Goal: Complete application form

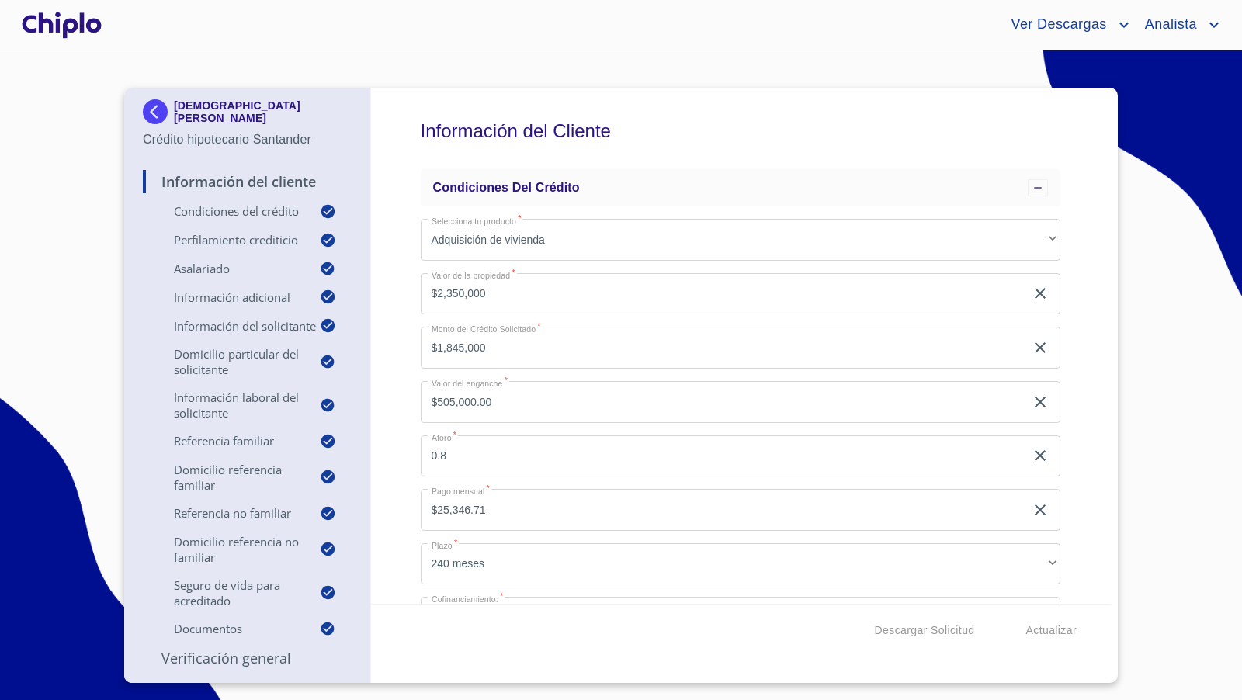
scroll to position [19, 0]
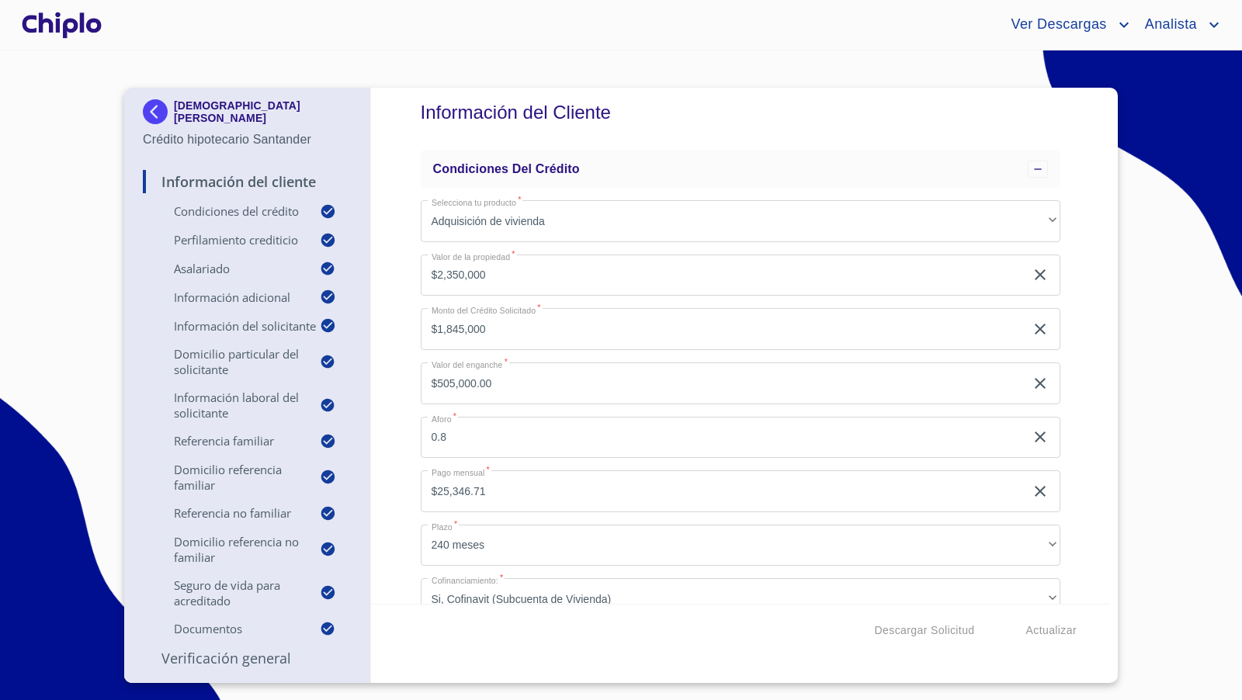
click at [1085, 446] on div "Información del Cliente Condiciones del Crédito Selecciona tu producto   * Adqu…" at bounding box center [741, 346] width 740 height 516
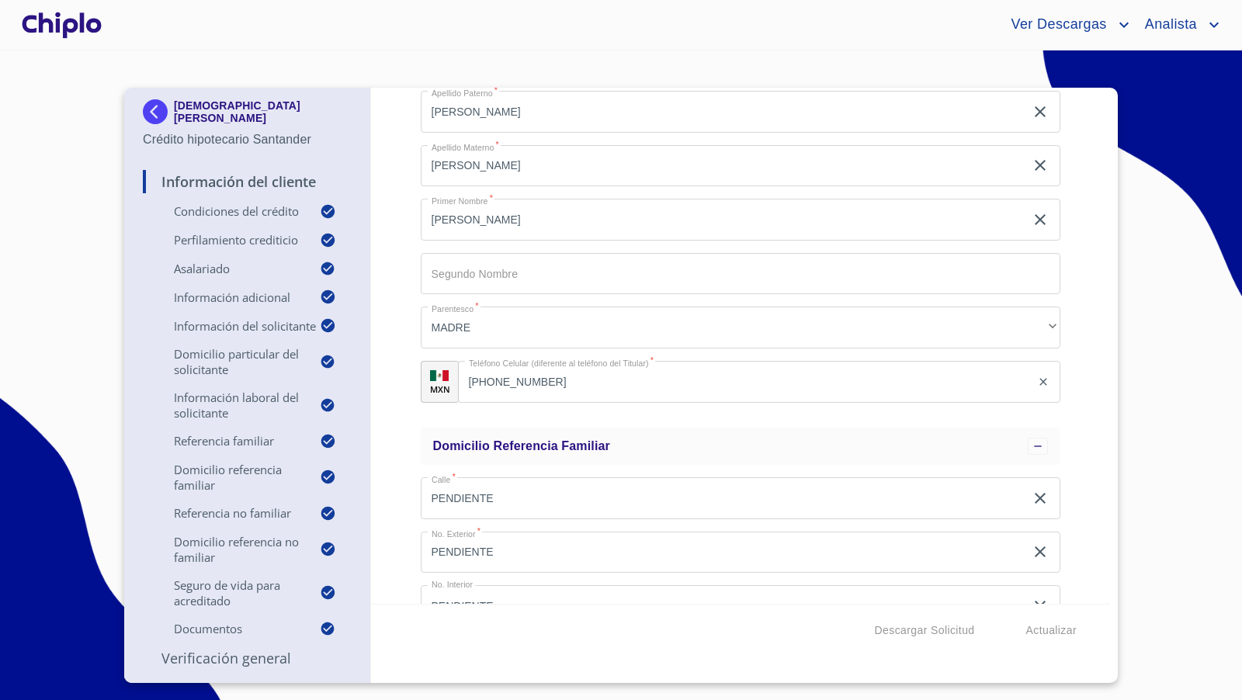
scroll to position [4461, 0]
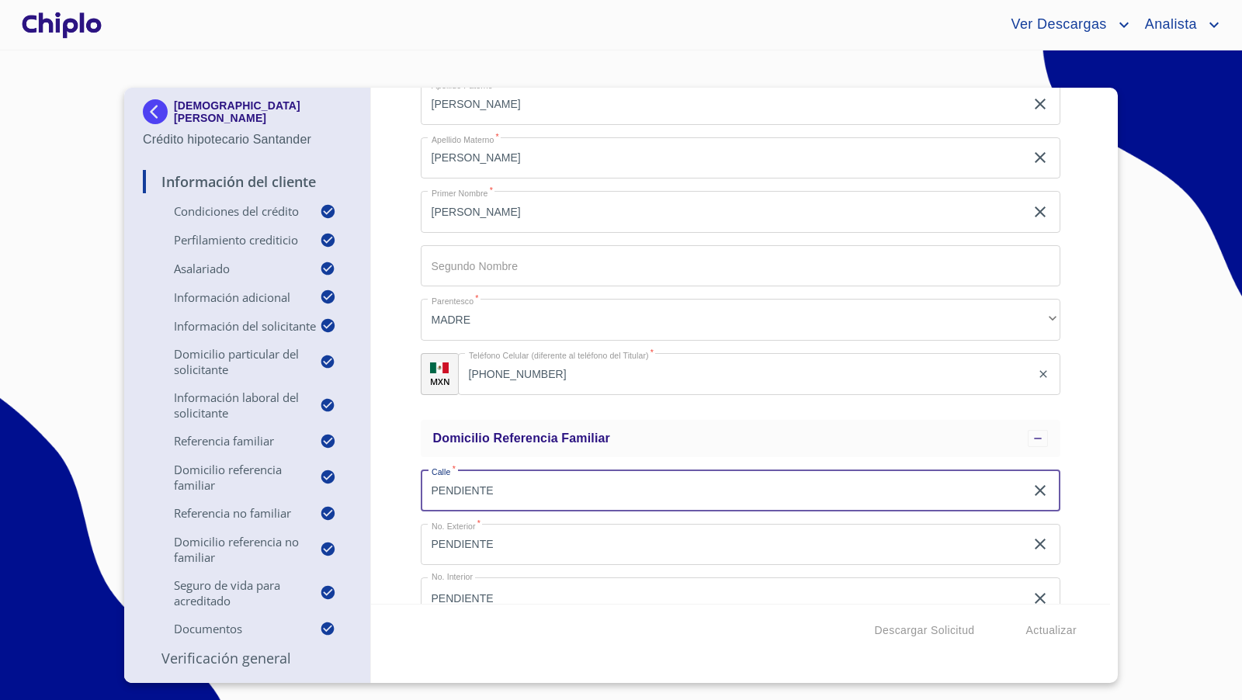
drag, startPoint x: 510, startPoint y: 491, endPoint x: 404, endPoint y: 480, distance: 107.0
click at [404, 480] on div "Información del Cliente Condiciones del Crédito Selecciona tu producto   * Adqu…" at bounding box center [741, 346] width 740 height 516
type input "URANO"
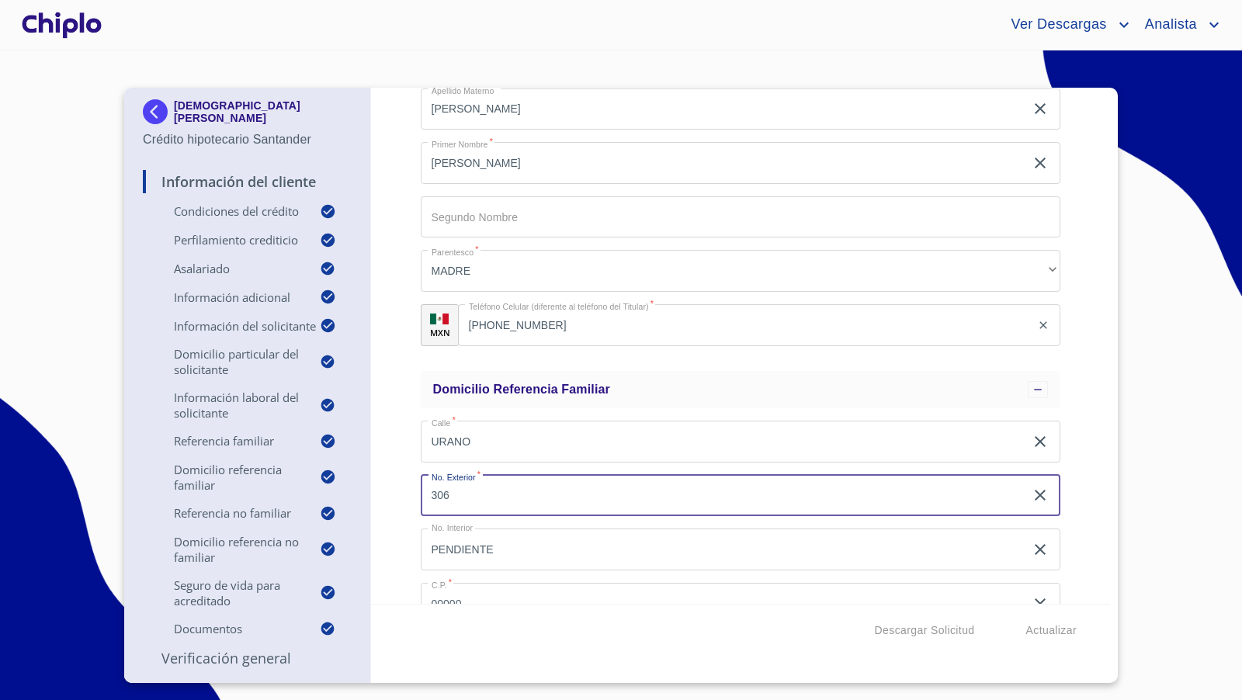
scroll to position [4511, 0]
type input "306"
click at [1031, 546] on icon "clear input" at bounding box center [1040, 548] width 19 height 19
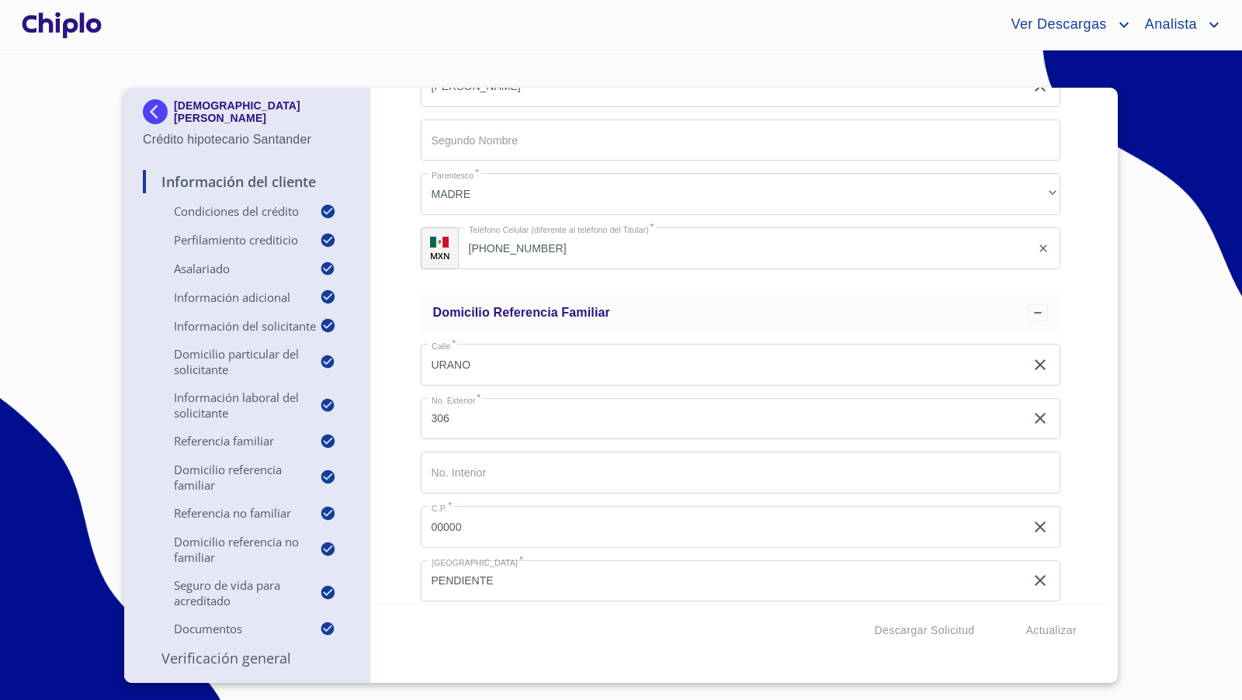
scroll to position [4587, 0]
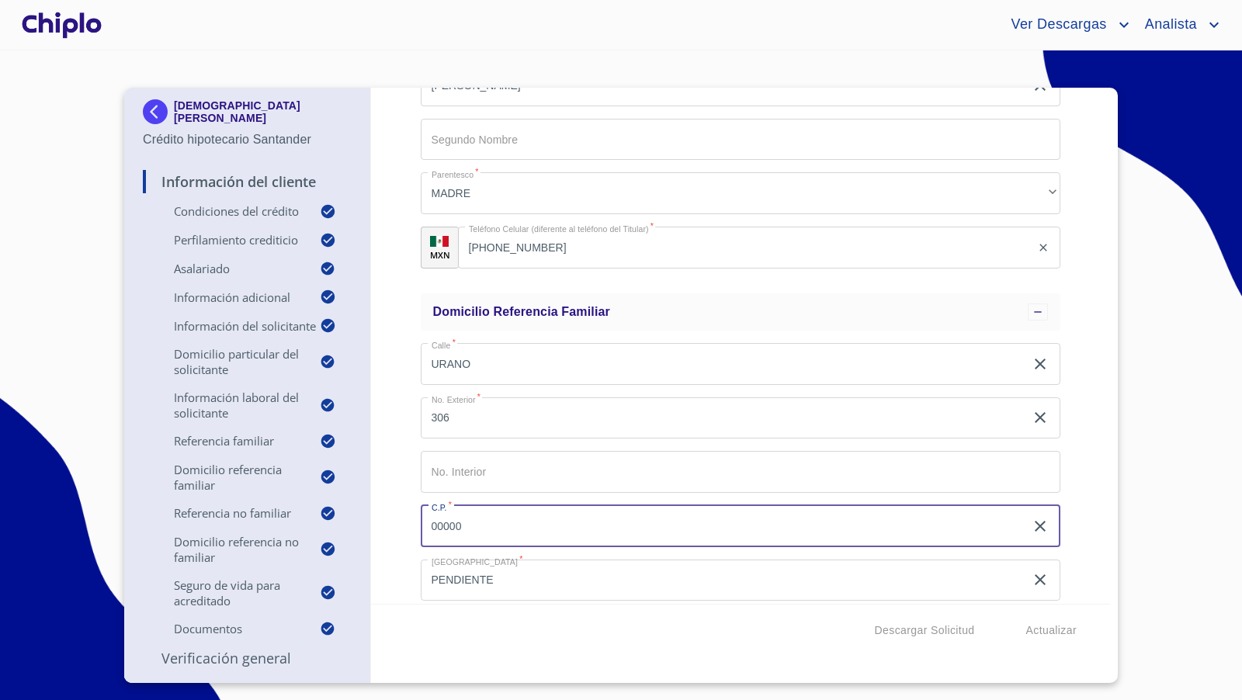
drag, startPoint x: 494, startPoint y: 528, endPoint x: 420, endPoint y: 527, distance: 73.7
click at [421, 527] on input "00000" at bounding box center [723, 526] width 605 height 42
type input "34236"
click at [390, 494] on div "Información del Cliente Condiciones del Crédito Selecciona tu producto   * Adqu…" at bounding box center [741, 346] width 740 height 516
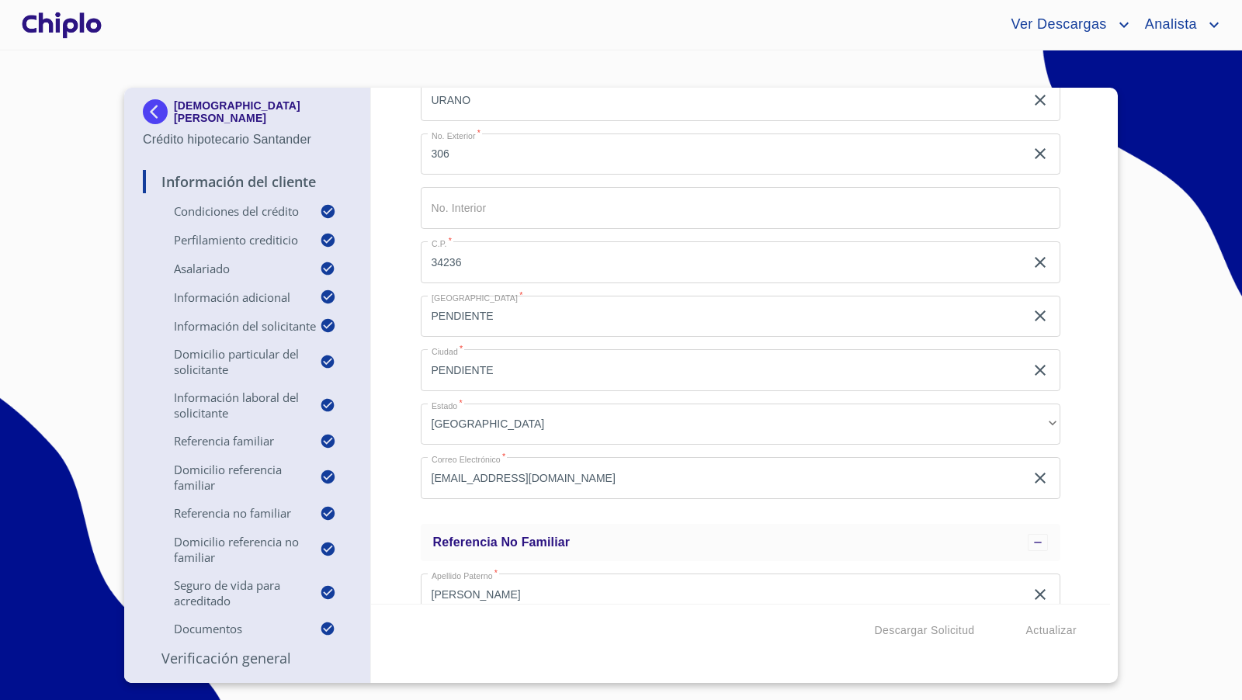
scroll to position [4855, 0]
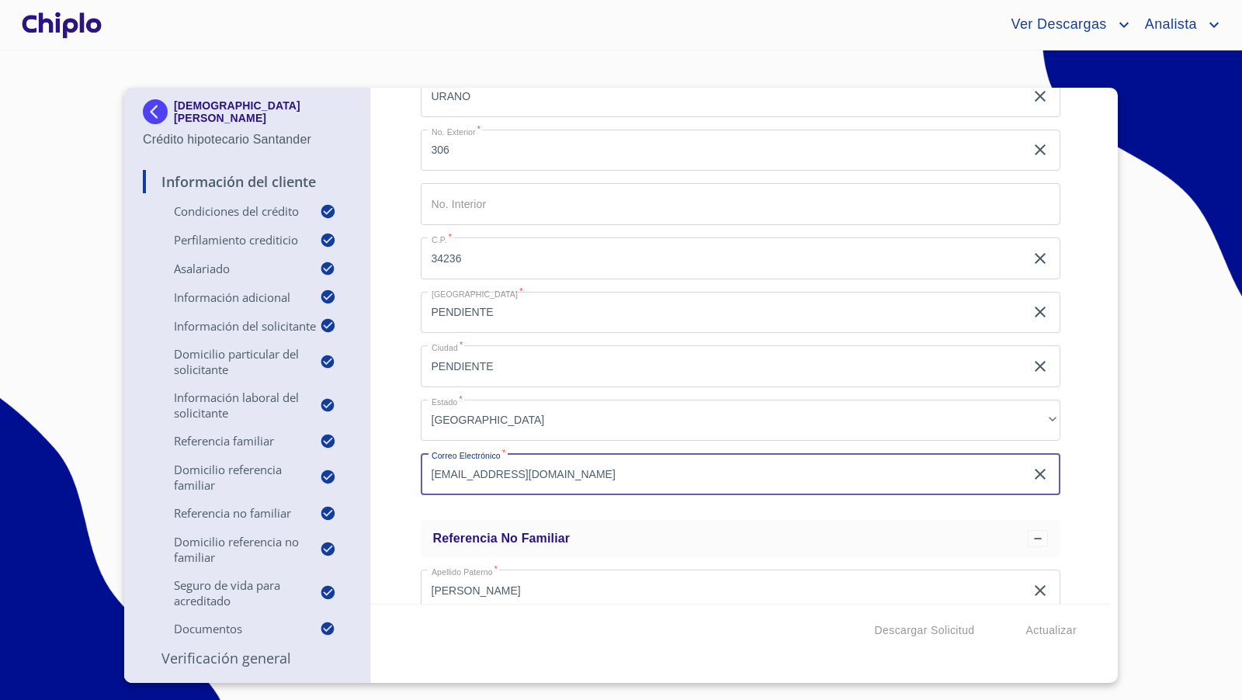
drag, startPoint x: 610, startPoint y: 468, endPoint x: 398, endPoint y: 468, distance: 211.9
click at [398, 468] on div "Información del Cliente Condiciones del Crédito Selecciona tu producto   * Adqu…" at bounding box center [741, 346] width 740 height 516
paste input "[EMAIL_ADDRESS][DOMAIN_NAME]"
type input "[EMAIL_ADDRESS][DOMAIN_NAME]"
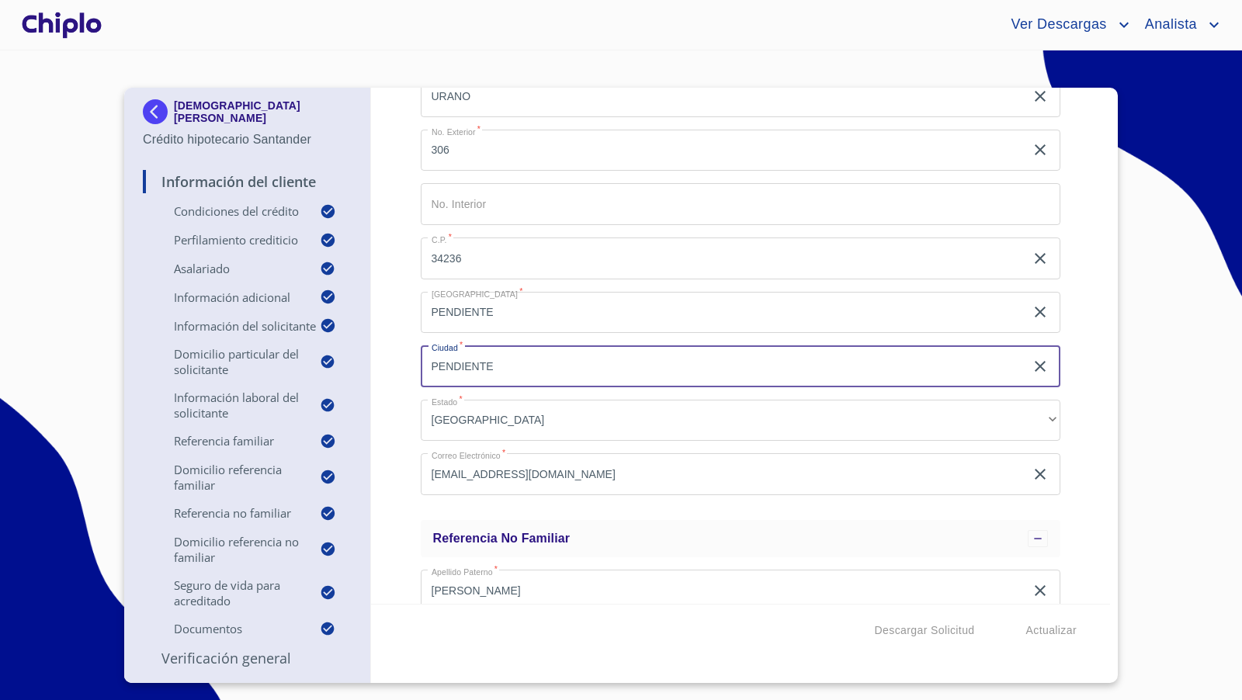
drag, startPoint x: 507, startPoint y: 362, endPoint x: 407, endPoint y: 363, distance: 99.3
click at [407, 363] on div "Información del Cliente Condiciones del Crédito Selecciona tu producto   * Adqu…" at bounding box center [741, 346] width 740 height 516
type input "[GEOGRAPHIC_DATA]"
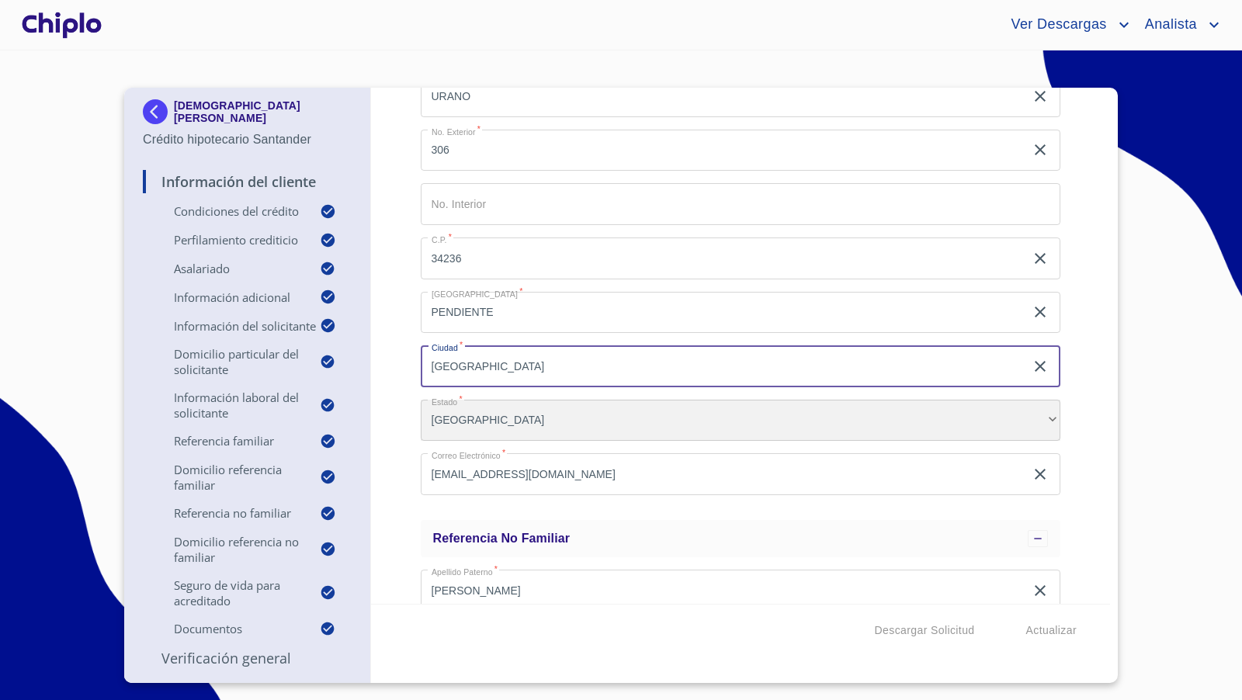
click at [444, 406] on div "[GEOGRAPHIC_DATA]" at bounding box center [741, 421] width 640 height 42
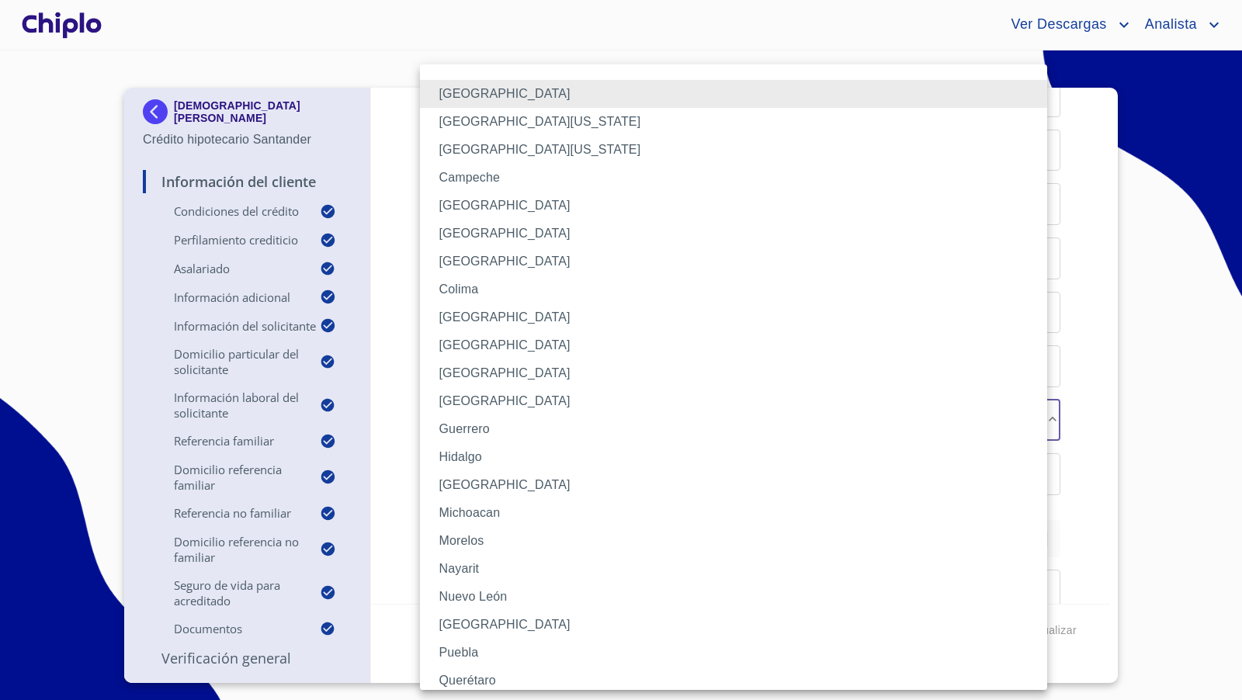
click at [472, 350] on li "[GEOGRAPHIC_DATA]" at bounding box center [740, 345] width 640 height 28
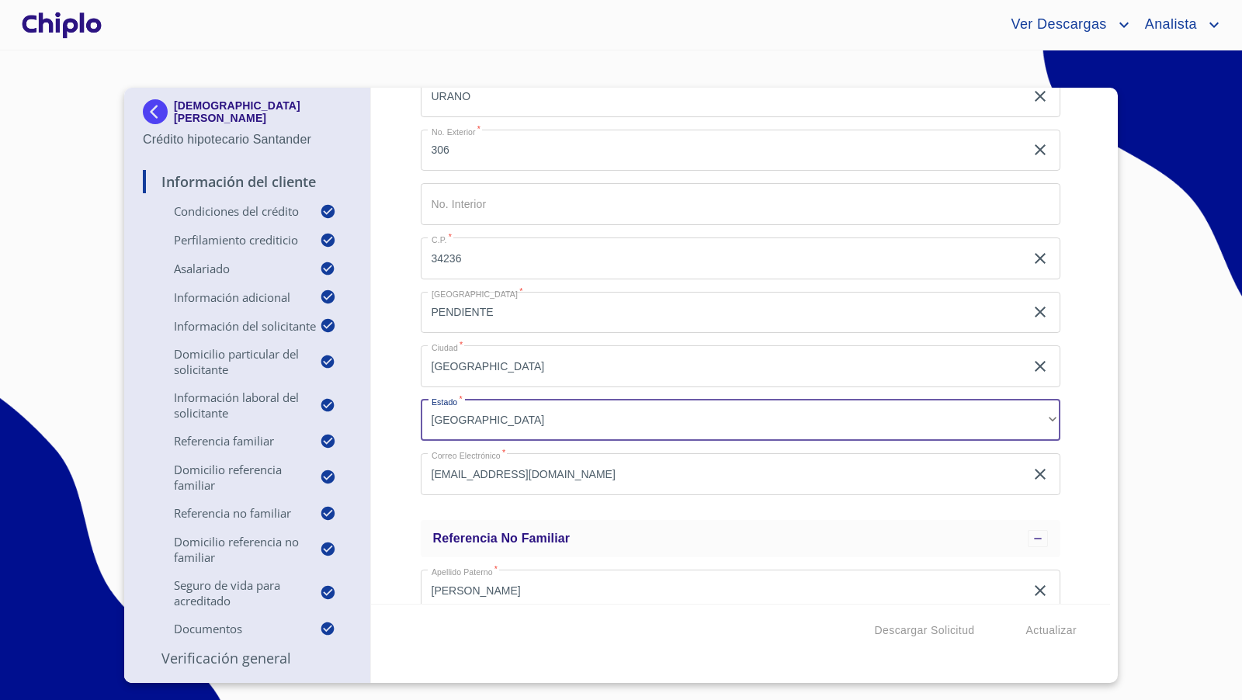
click at [408, 398] on div "Información del Cliente Condiciones del Crédito Selecciona tu producto   * Adqu…" at bounding box center [741, 346] width 740 height 516
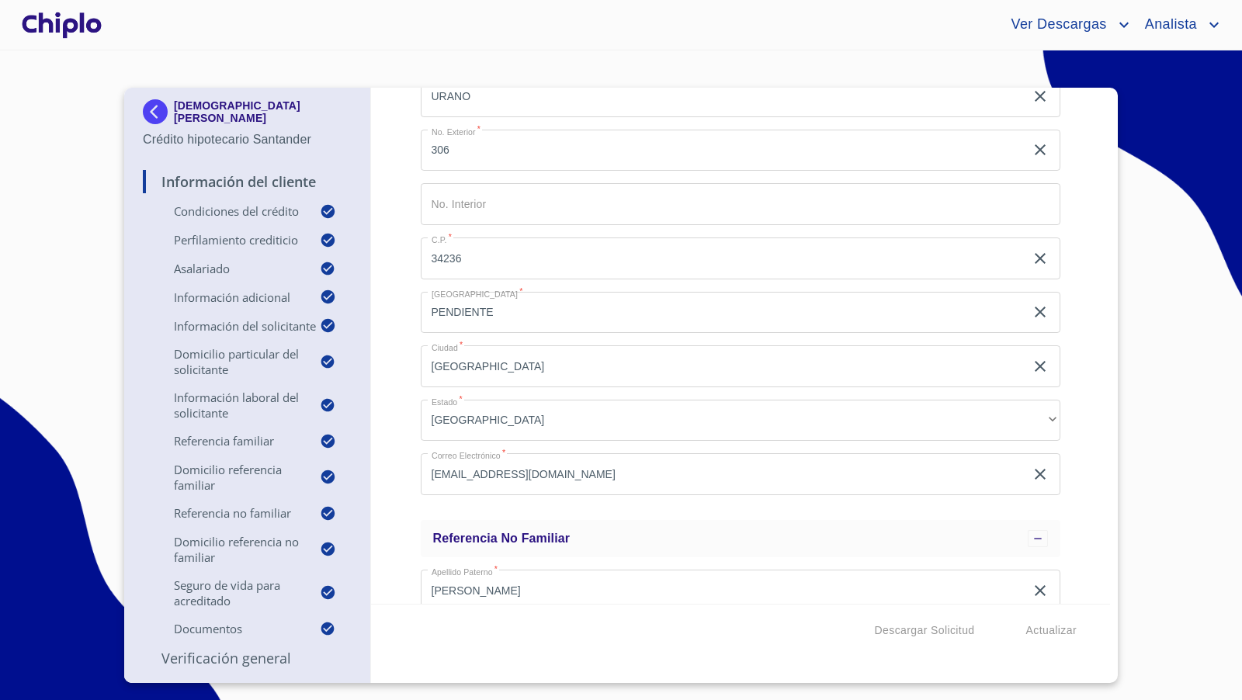
click at [1034, 313] on icon "clear input" at bounding box center [1039, 312] width 11 height 11
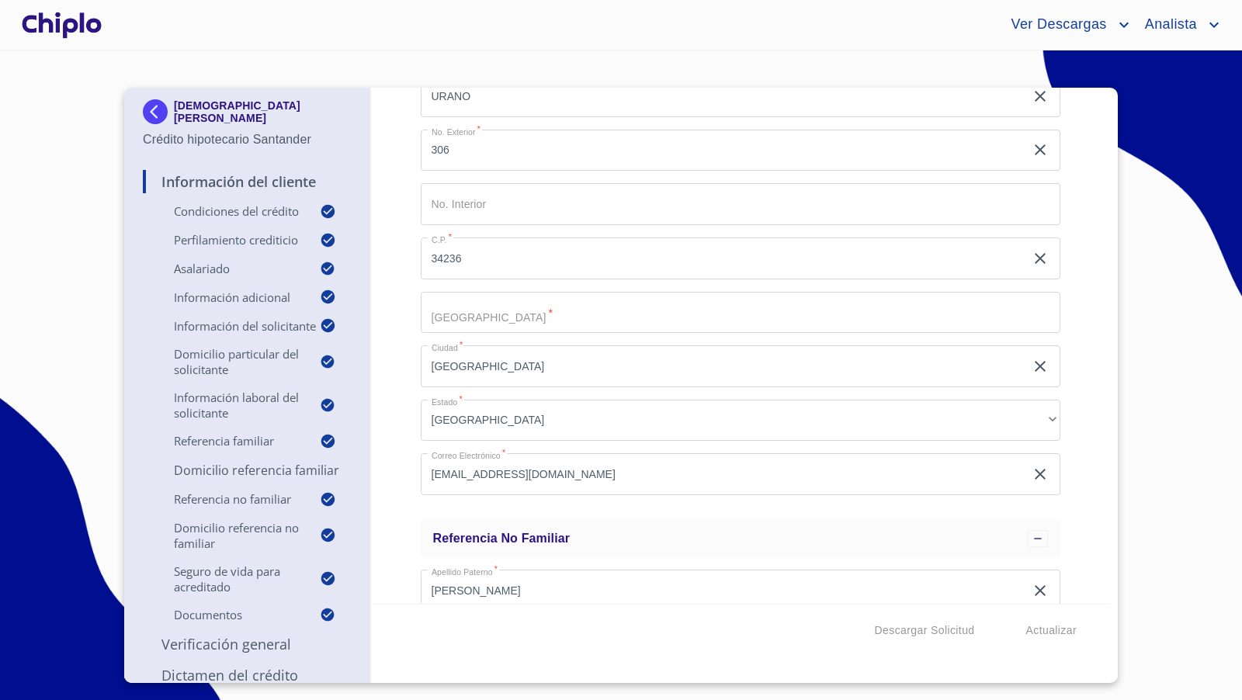
click at [502, 310] on input "Selecciona tu producto   *" at bounding box center [741, 313] width 640 height 42
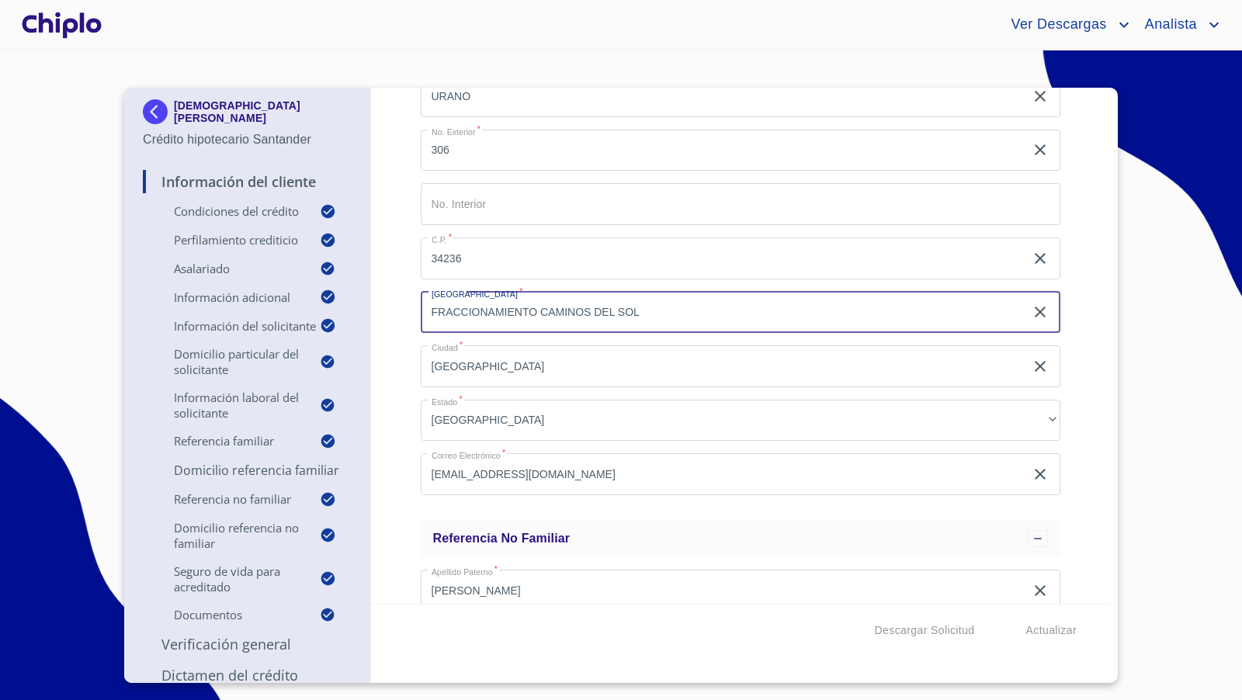
type input "FRACCIONAMIENTO CAMINOS DEL SOL"
click at [1079, 338] on div "Información del Cliente Condiciones del Crédito Selecciona tu producto   * Adqu…" at bounding box center [741, 346] width 740 height 516
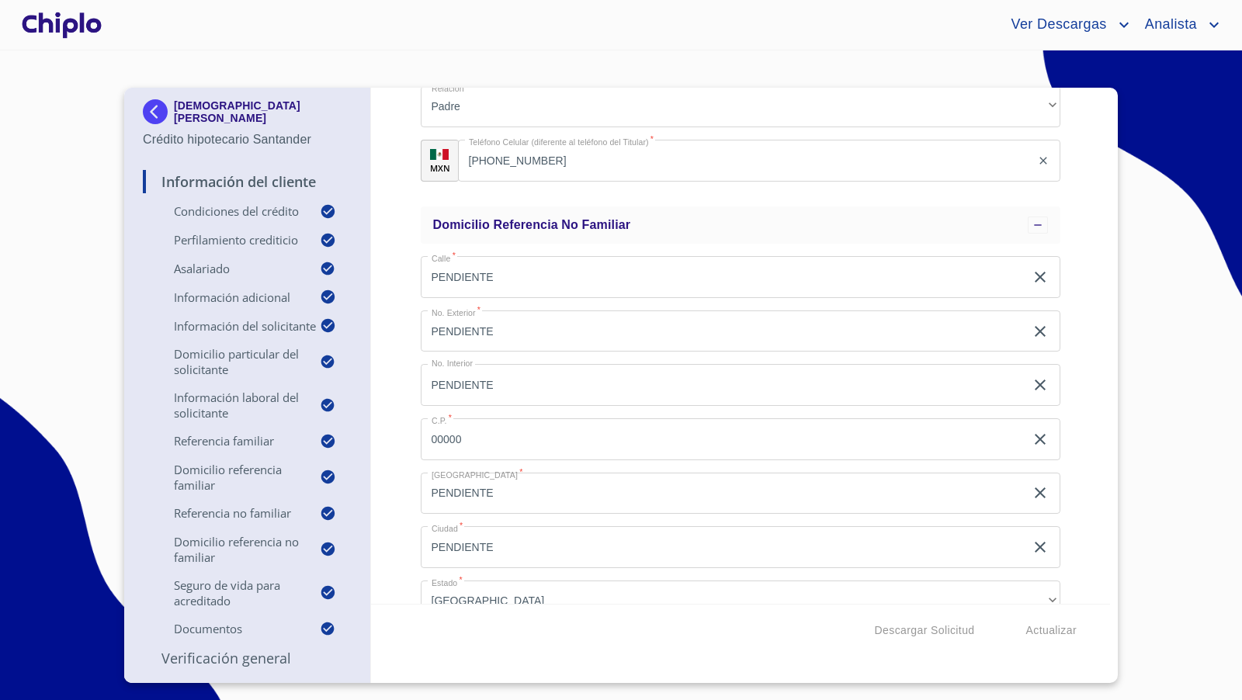
scroll to position [5557, 0]
click at [1034, 276] on icon "clear input" at bounding box center [1039, 275] width 11 height 11
drag, startPoint x: 1028, startPoint y: 334, endPoint x: 1022, endPoint y: 355, distance: 21.6
click at [1031, 334] on icon "clear input" at bounding box center [1040, 330] width 19 height 19
drag, startPoint x: 1025, startPoint y: 383, endPoint x: 1024, endPoint y: 406, distance: 22.5
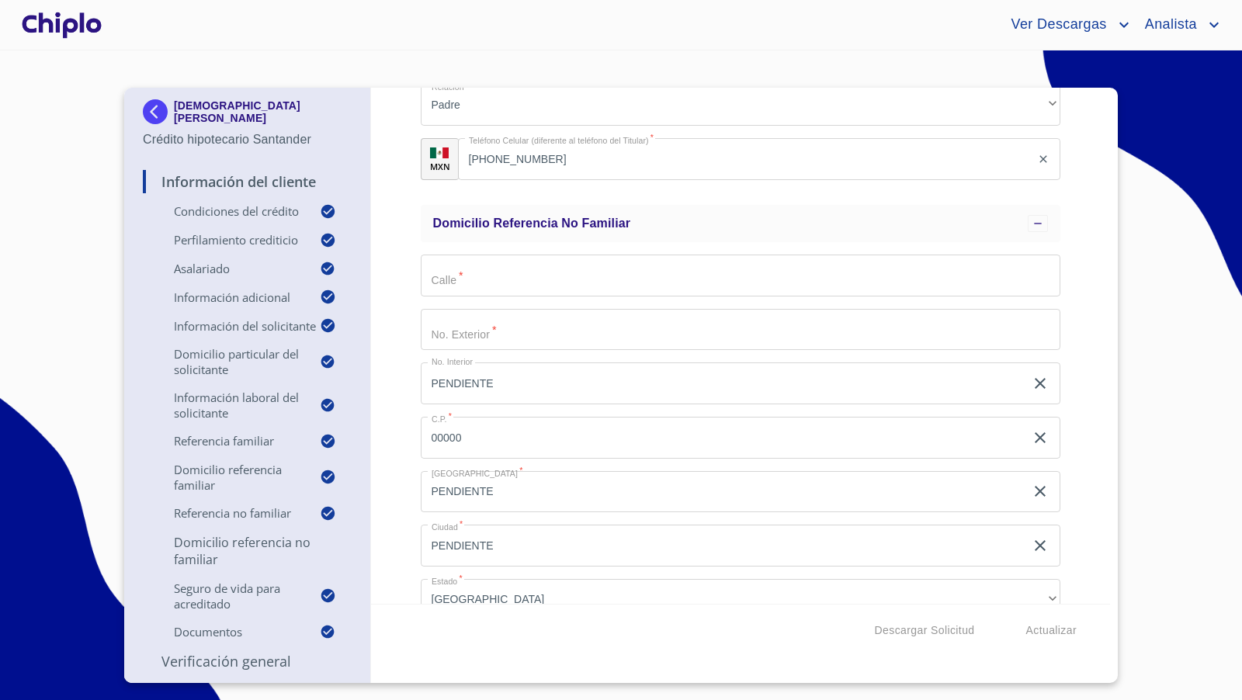
click at [1031, 385] on icon "clear input" at bounding box center [1040, 383] width 19 height 19
click at [1031, 441] on icon "clear input" at bounding box center [1040, 437] width 19 height 19
click at [1031, 491] on icon "clear input" at bounding box center [1040, 491] width 19 height 19
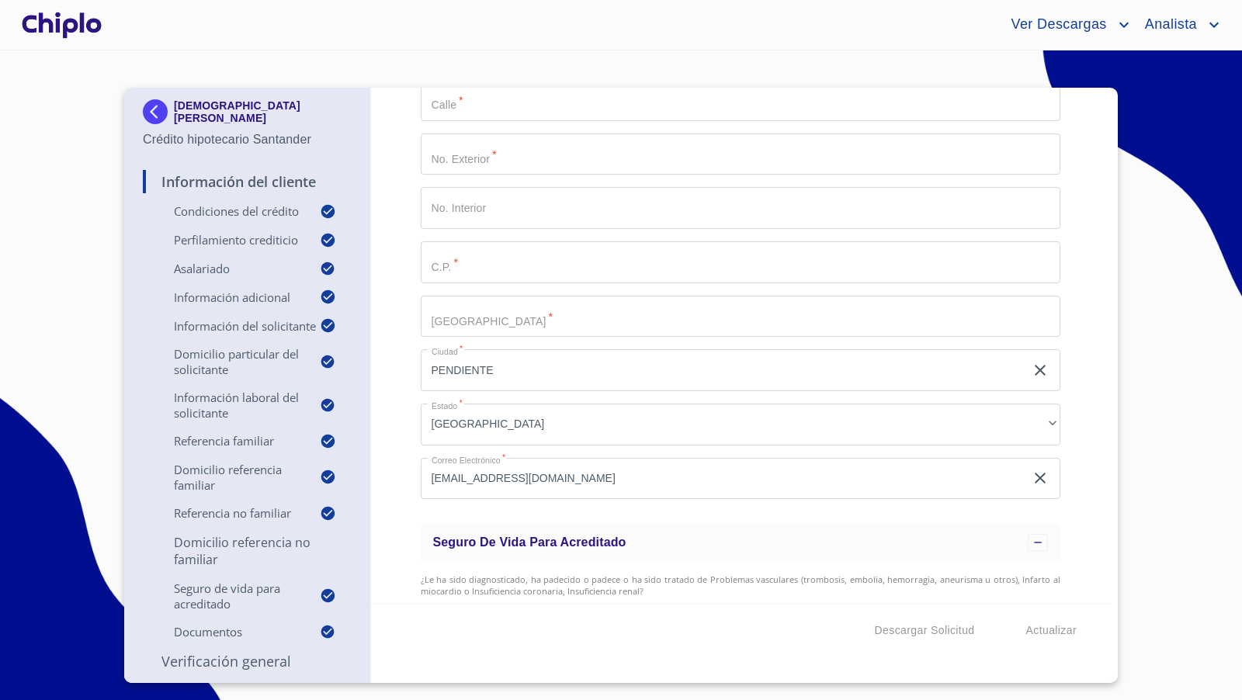
scroll to position [5754, 0]
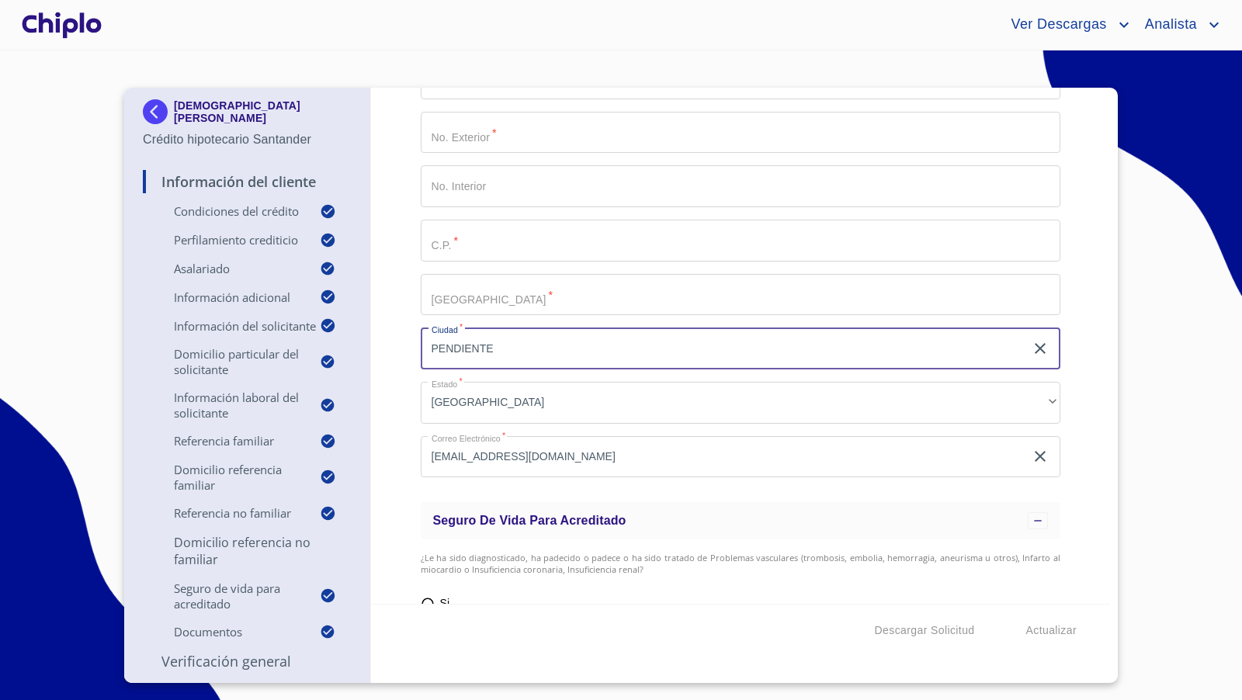
drag, startPoint x: 521, startPoint y: 342, endPoint x: 425, endPoint y: 334, distance: 96.5
click at [425, 334] on input "PENDIENTE" at bounding box center [723, 348] width 605 height 42
type input "[GEOGRAPHIC_DATA]"
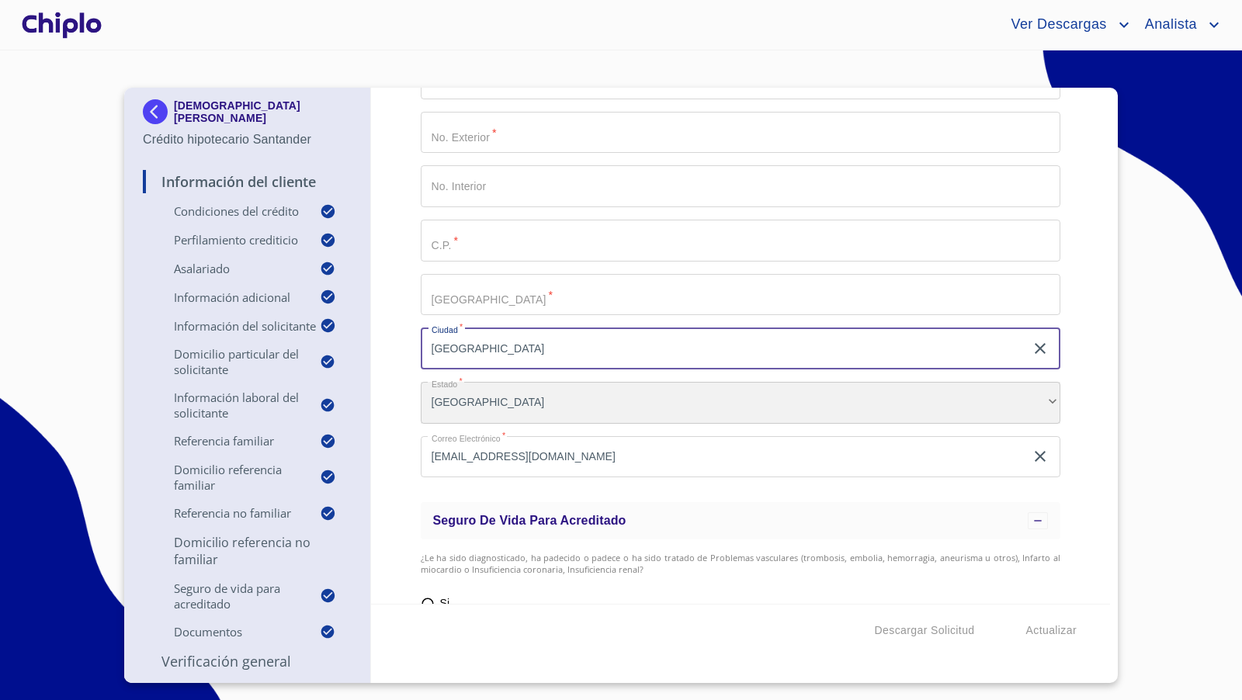
click at [701, 411] on div "[GEOGRAPHIC_DATA]" at bounding box center [741, 403] width 640 height 42
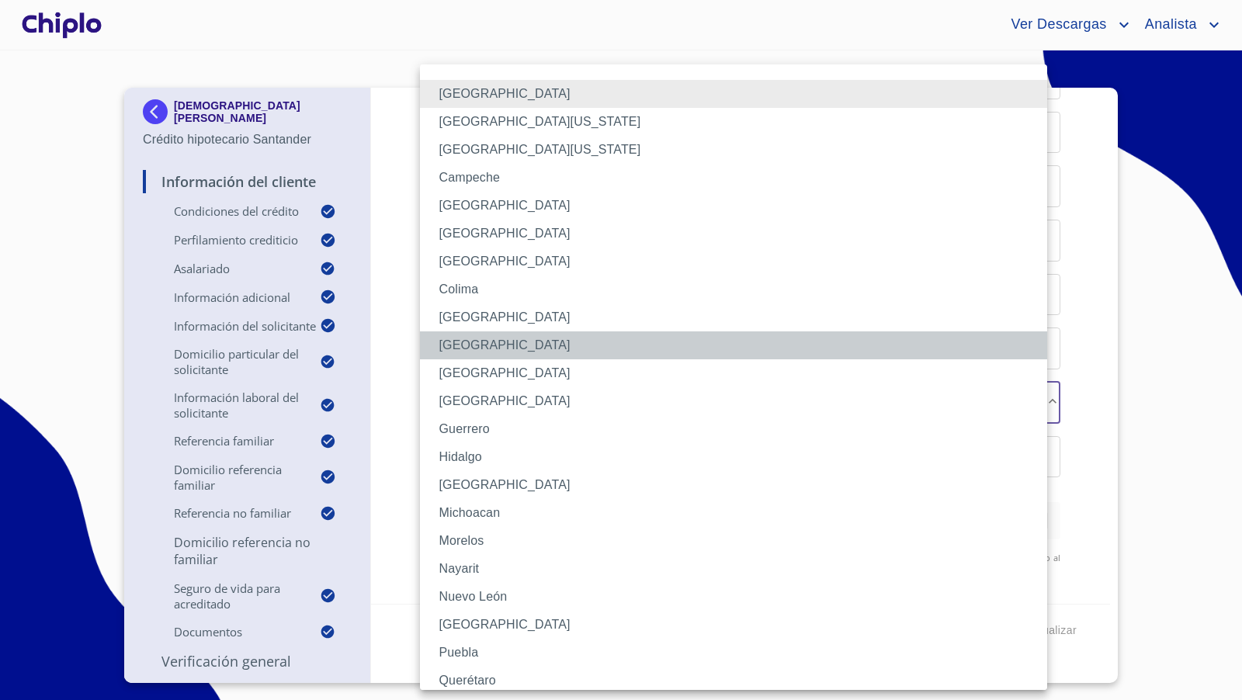
click at [471, 347] on li "[GEOGRAPHIC_DATA]" at bounding box center [740, 345] width 640 height 28
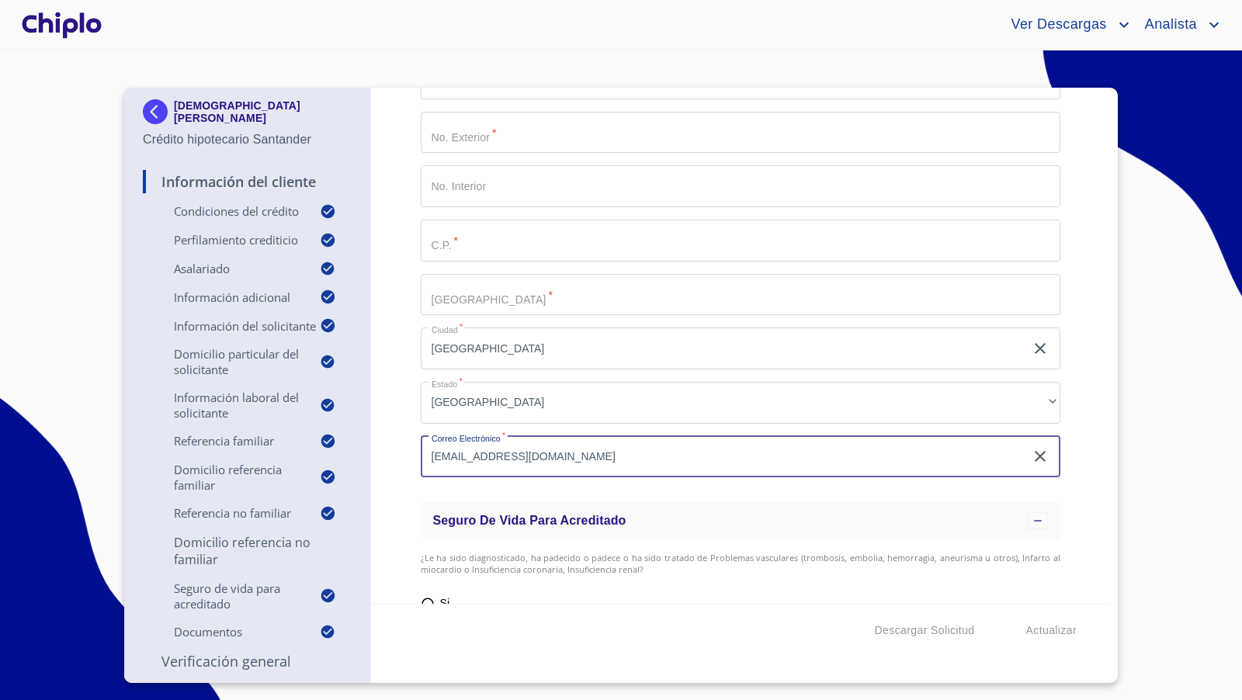
drag, startPoint x: 611, startPoint y: 455, endPoint x: 368, endPoint y: 442, distance: 243.3
click at [369, 438] on div "JEHEIZIL ABIMELEG [PERSON_NAME] Crédito hipotecario Santander Información del C…" at bounding box center [617, 385] width 986 height 595
paste input "[EMAIL_ADDRESS][DOMAIN_NAME]"
type input "[EMAIL_ADDRESS][DOMAIN_NAME]"
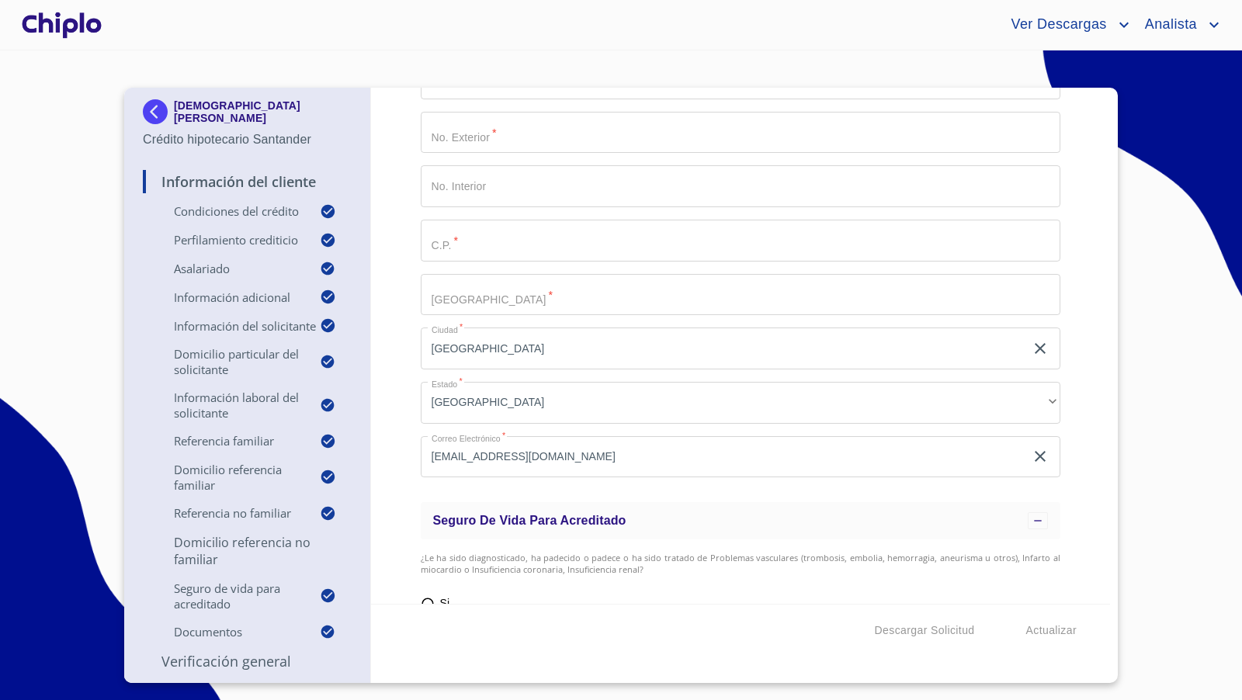
click at [400, 412] on div "Información del Cliente Condiciones del Crédito Selecciona tu producto   * Adqu…" at bounding box center [741, 346] width 740 height 516
click at [475, 244] on input "Selecciona tu producto   *" at bounding box center [741, 241] width 640 height 42
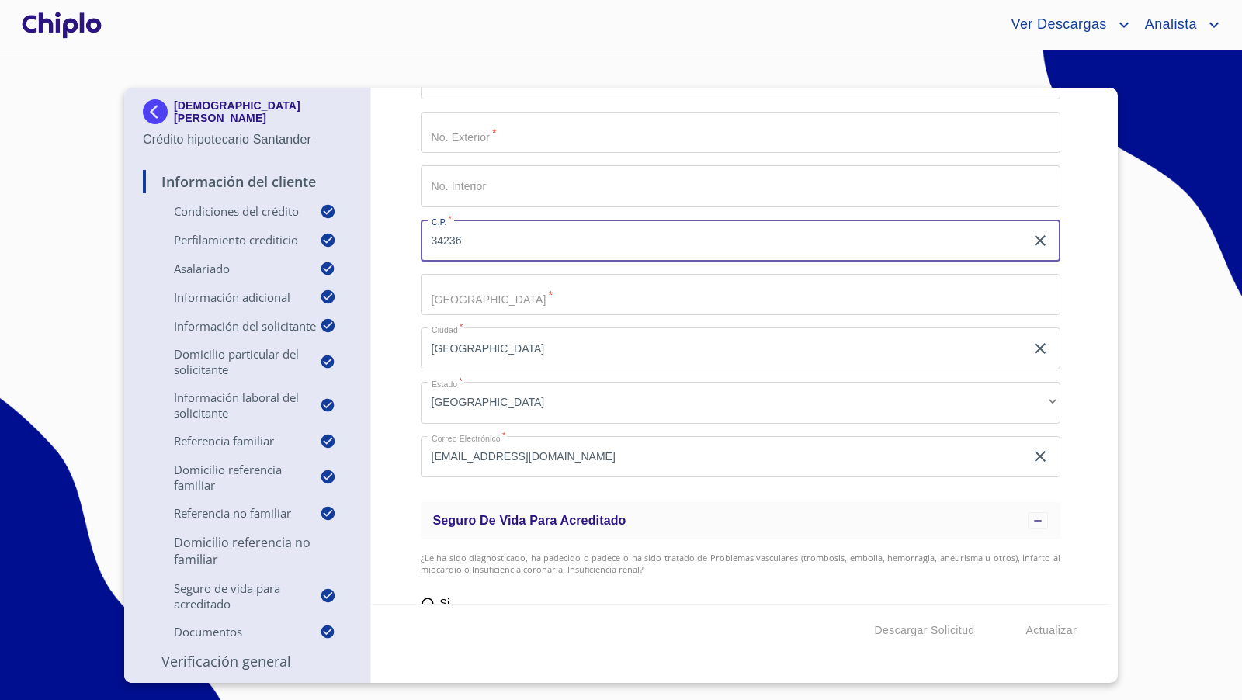
type input "34236"
click at [480, 295] on input "Selecciona tu producto   *" at bounding box center [741, 295] width 640 height 42
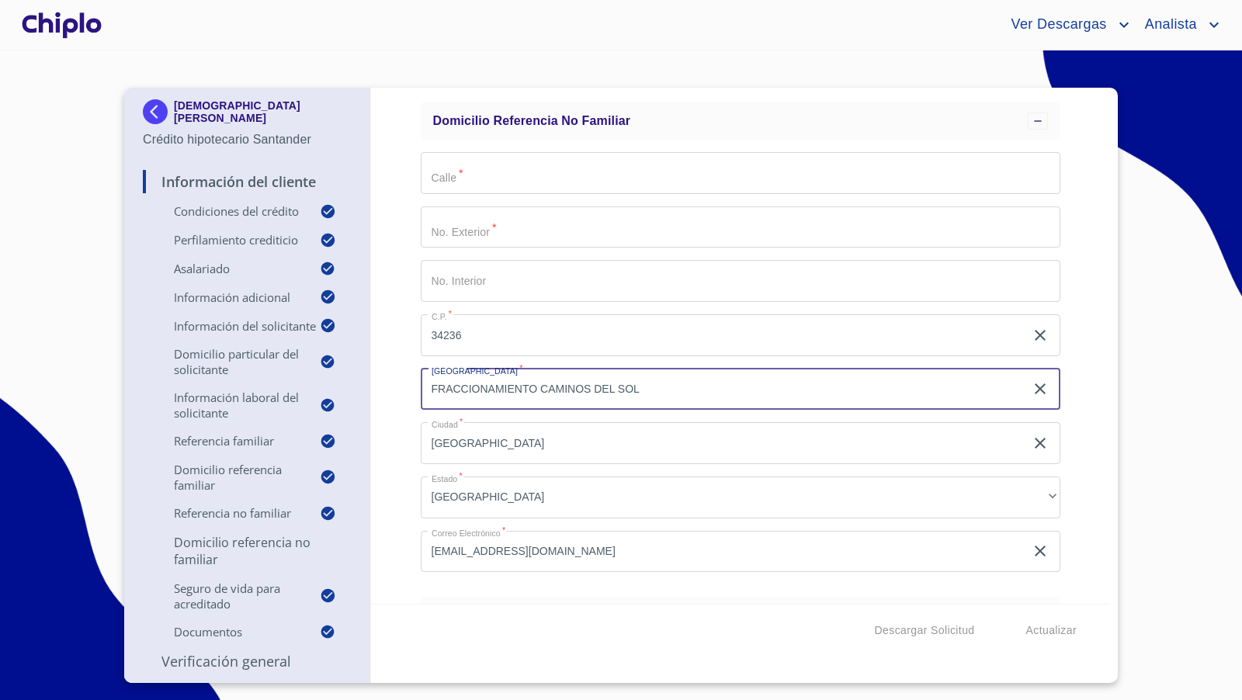
scroll to position [5651, 0]
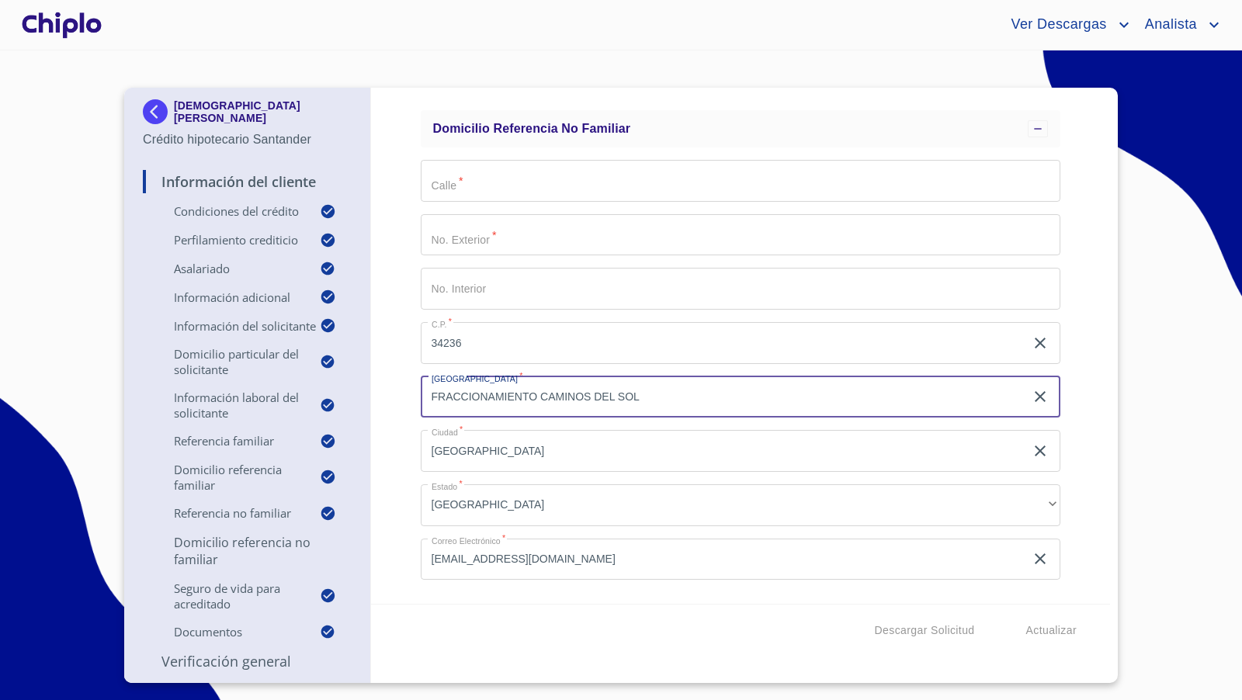
type input "FRACCIONAMIENTO CAMINOS DEL SOL"
click at [472, 190] on input "Selecciona tu producto   *" at bounding box center [741, 181] width 640 height 42
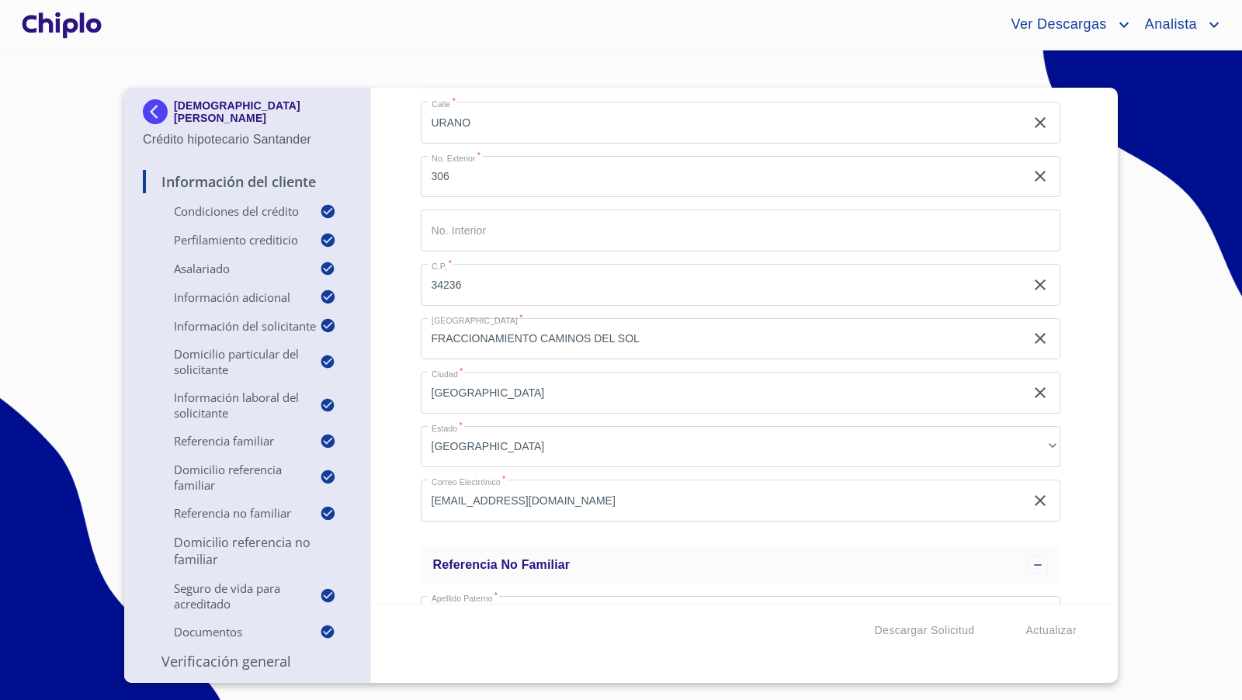
scroll to position [4823, 0]
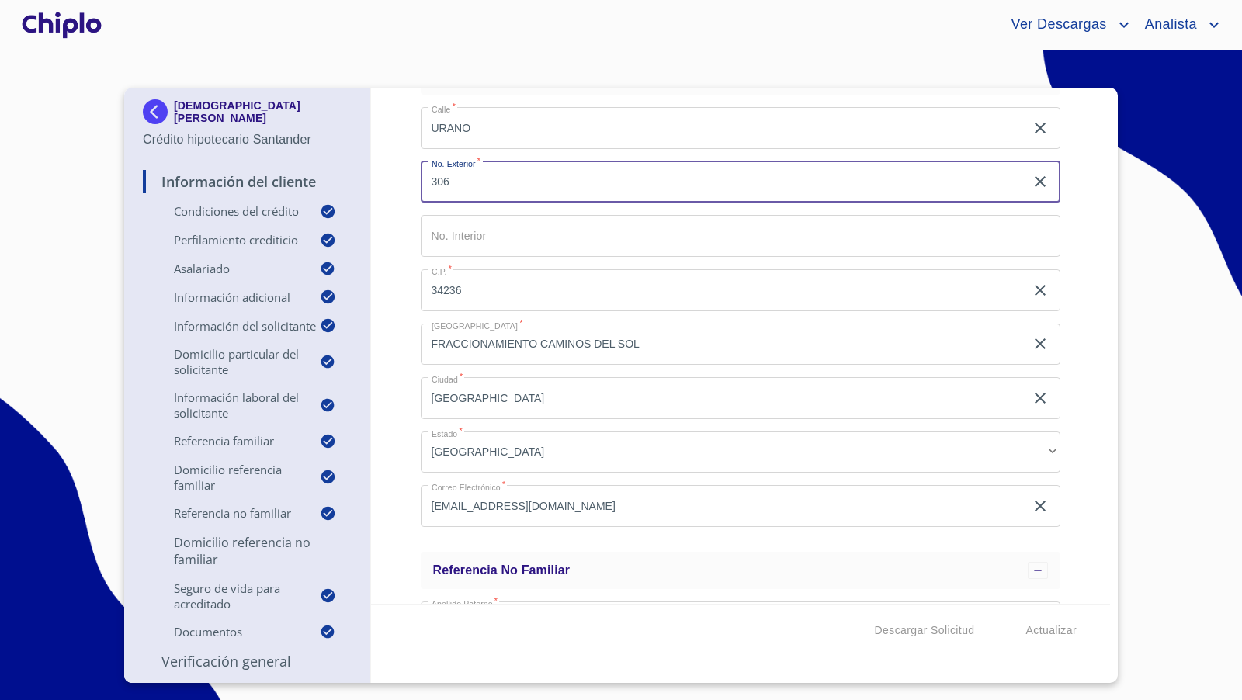
drag, startPoint x: 466, startPoint y: 187, endPoint x: 414, endPoint y: 183, distance: 52.1
click at [414, 183] on div "Información del Cliente Condiciones del Crédito Selecciona tu producto   * Adqu…" at bounding box center [741, 346] width 740 height 516
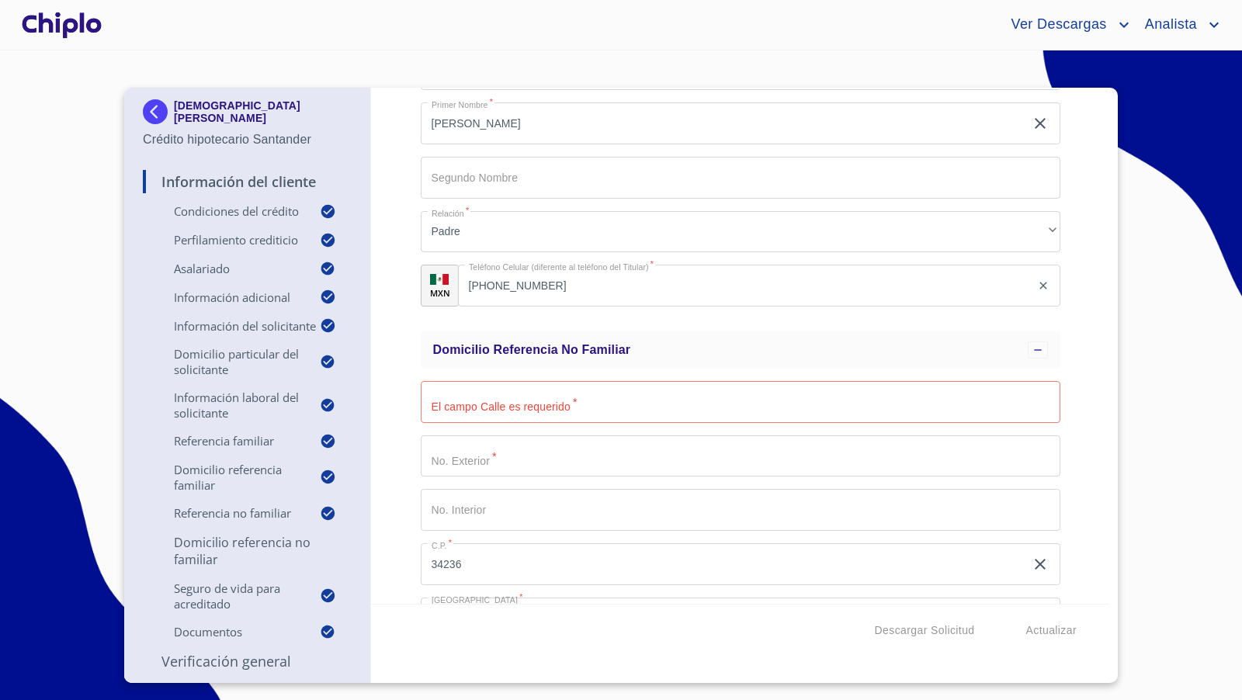
scroll to position [5513, 0]
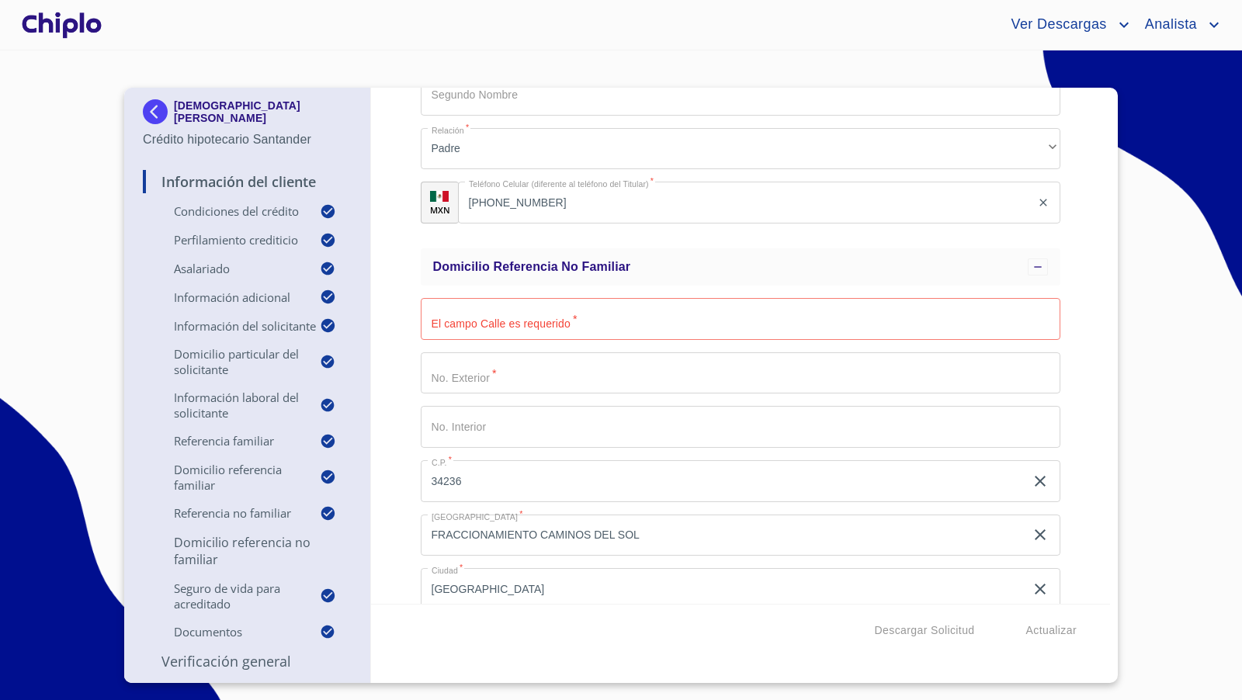
click at [472, 323] on input "Selecciona tu producto   *" at bounding box center [741, 319] width 640 height 42
type input "URANO"
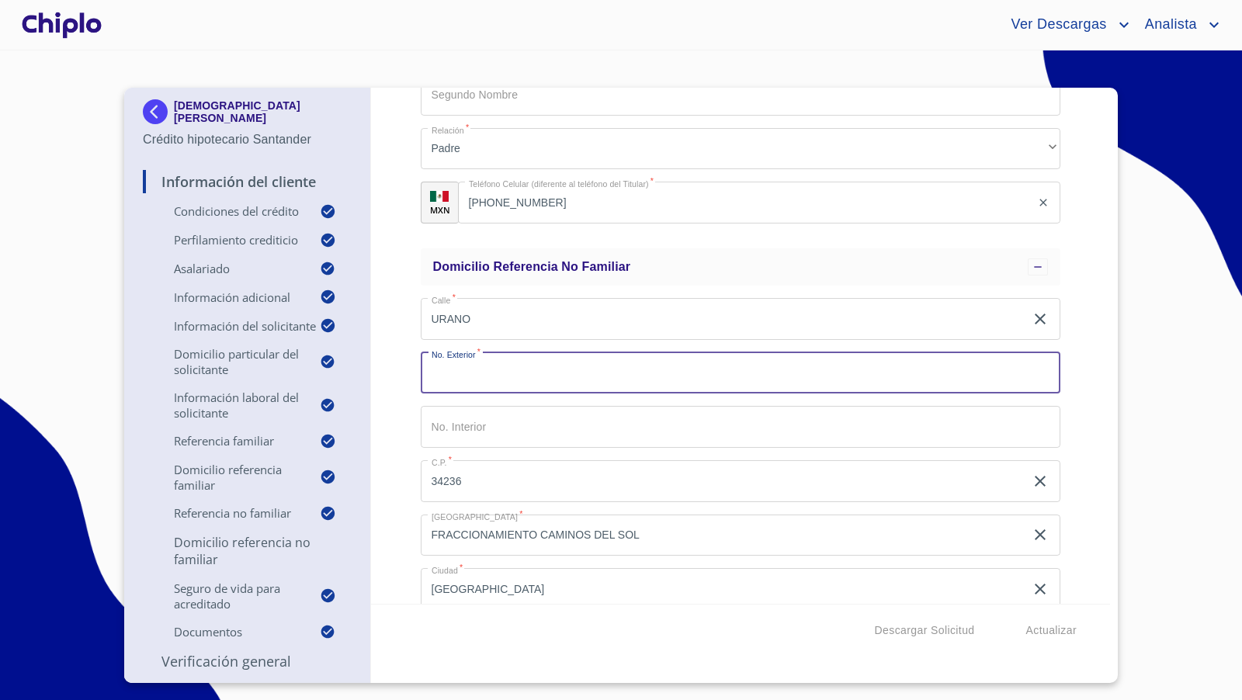
paste input "306"
type input "306"
click at [406, 369] on div "Información del Cliente Condiciones del Crédito Selecciona tu producto   * Adqu…" at bounding box center [741, 346] width 740 height 516
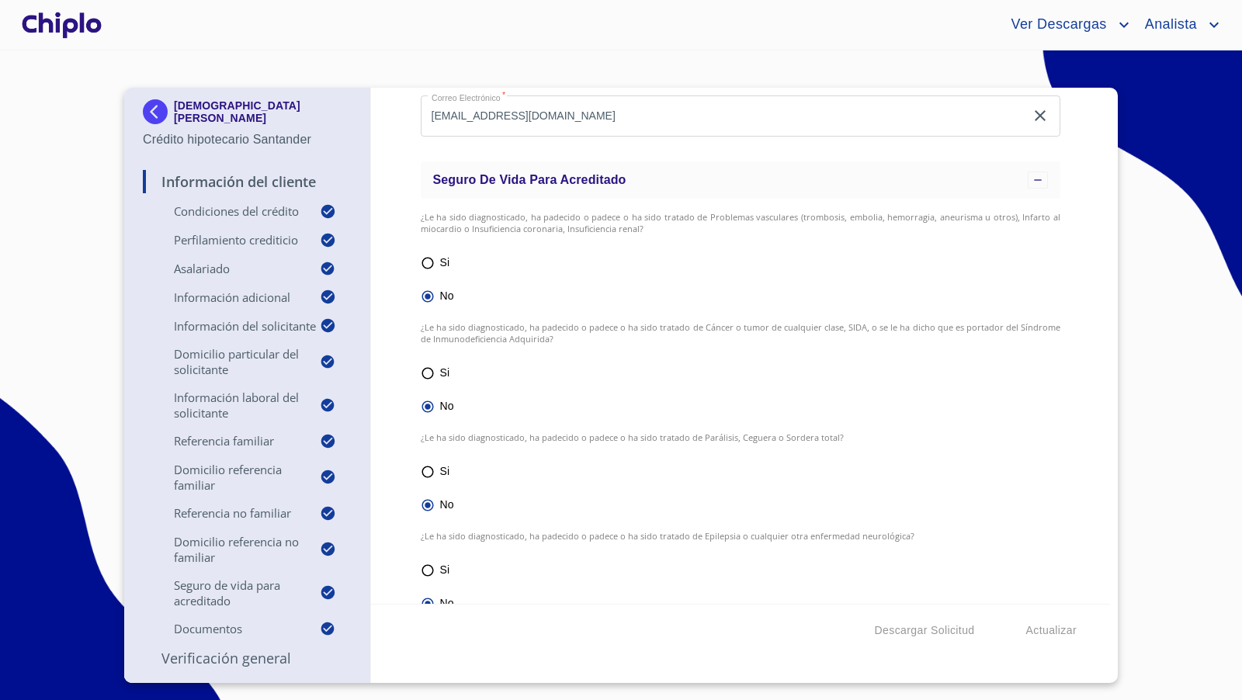
scroll to position [111, 0]
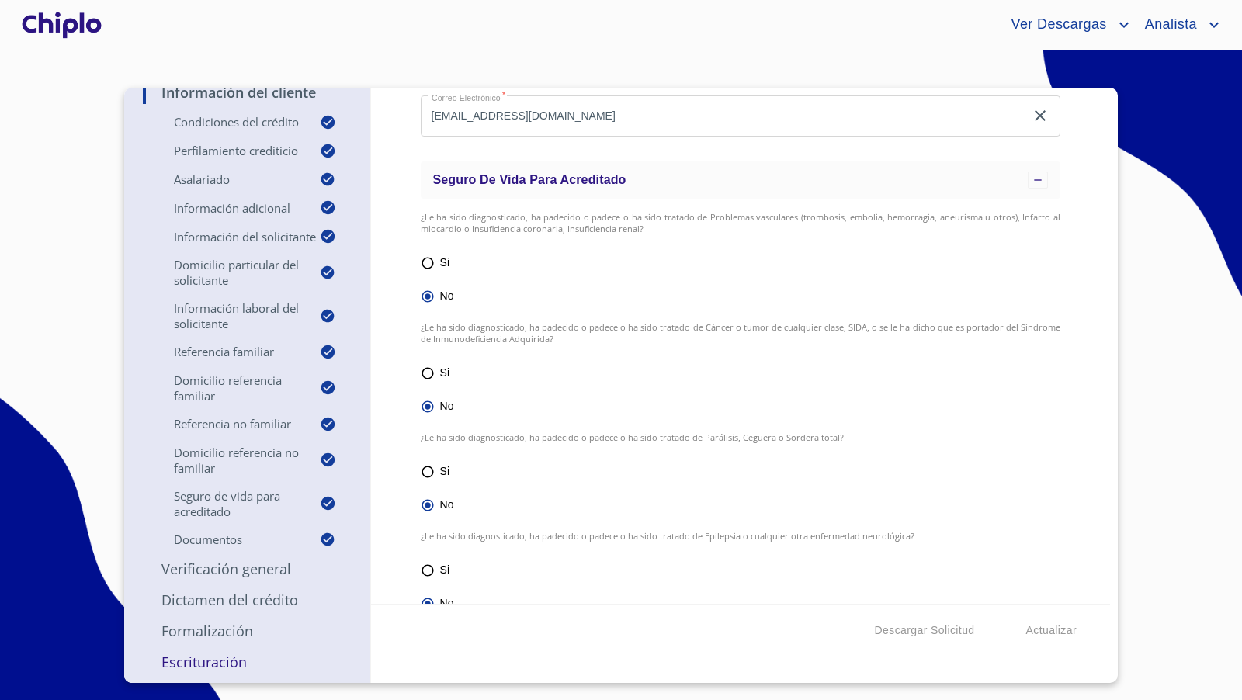
click at [210, 667] on p "Escrituración" at bounding box center [247, 662] width 209 height 19
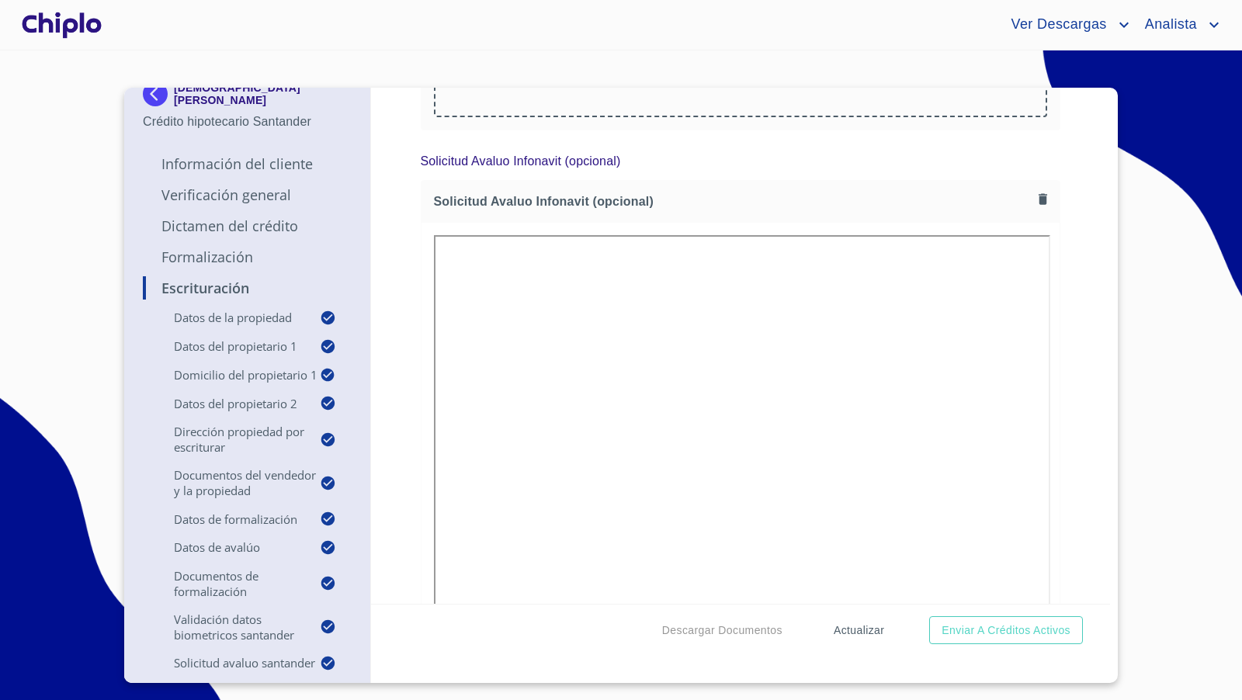
scroll to position [5022, 0]
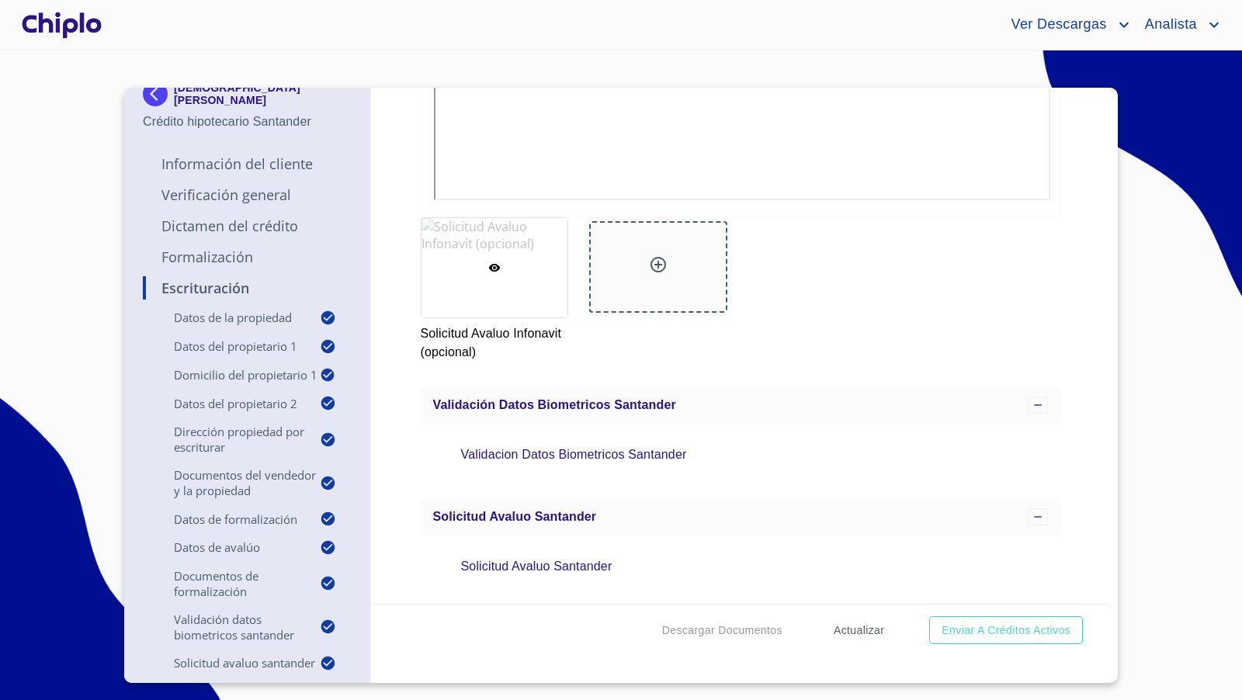
click at [864, 625] on span "Actualizar" at bounding box center [858, 630] width 50 height 19
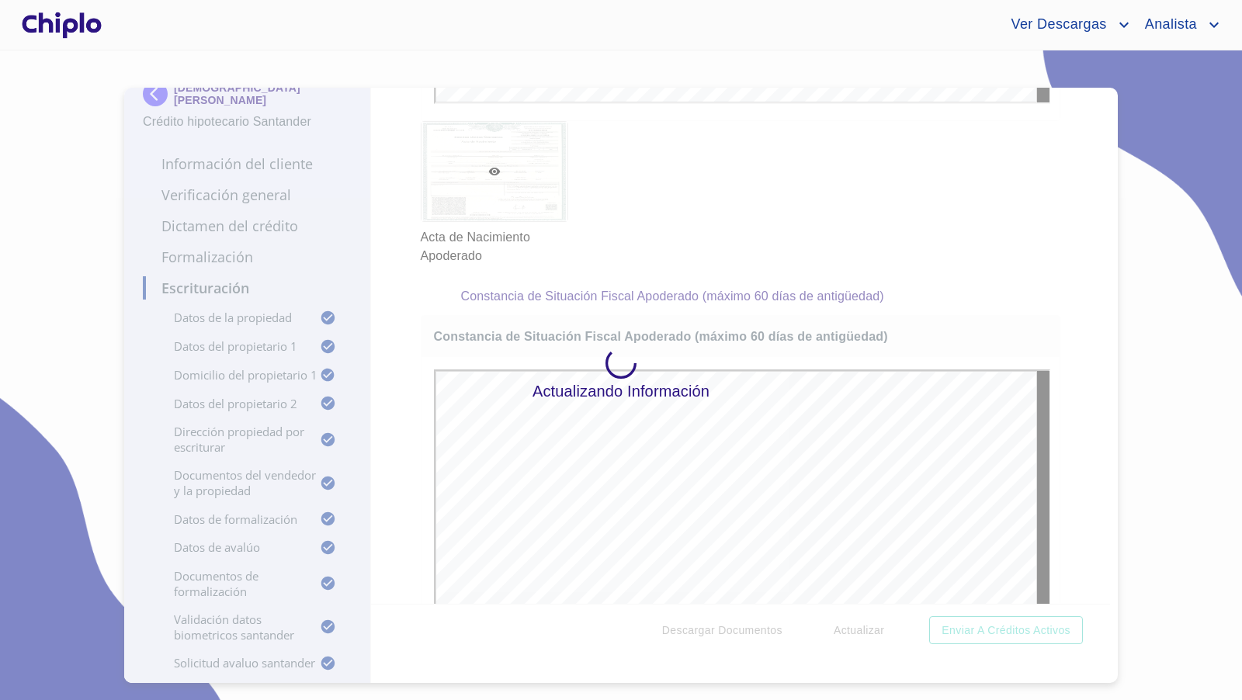
scroll to position [0, 0]
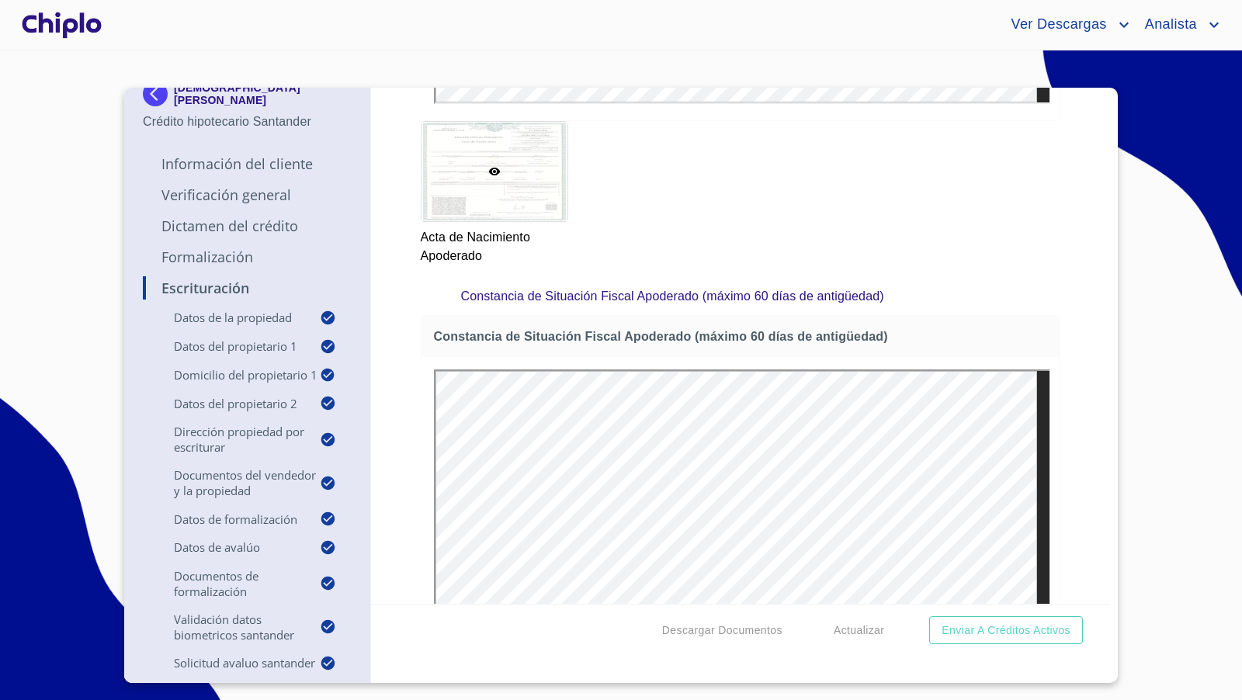
drag, startPoint x: 1082, startPoint y: 507, endPoint x: 1077, endPoint y: 374, distance: 132.8
click at [1082, 506] on div "Escrituración Datos de la propiedad Tipo de propiedad   * CASA EN CONDOMINIO ​ …" at bounding box center [741, 346] width 740 height 516
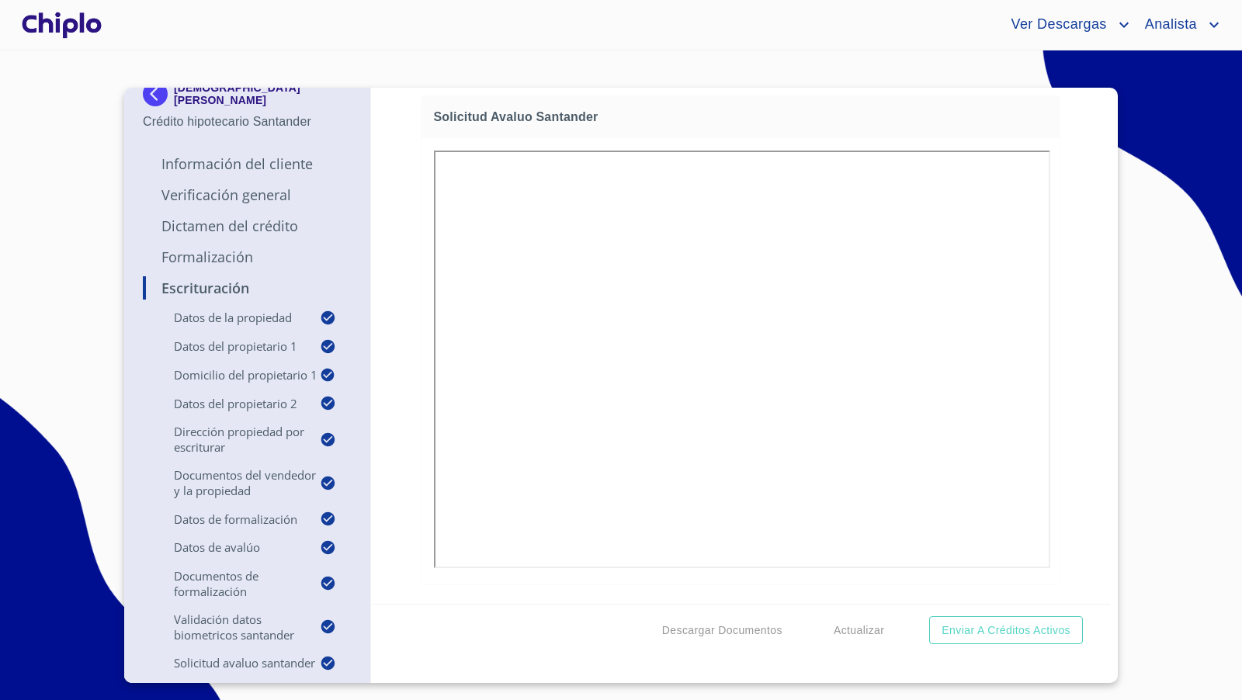
scroll to position [15257, 0]
click at [1066, 510] on div "Escrituración Datos de la propiedad Tipo de propiedad   * CASA EN CONDOMINIO ​ …" at bounding box center [741, 346] width 740 height 516
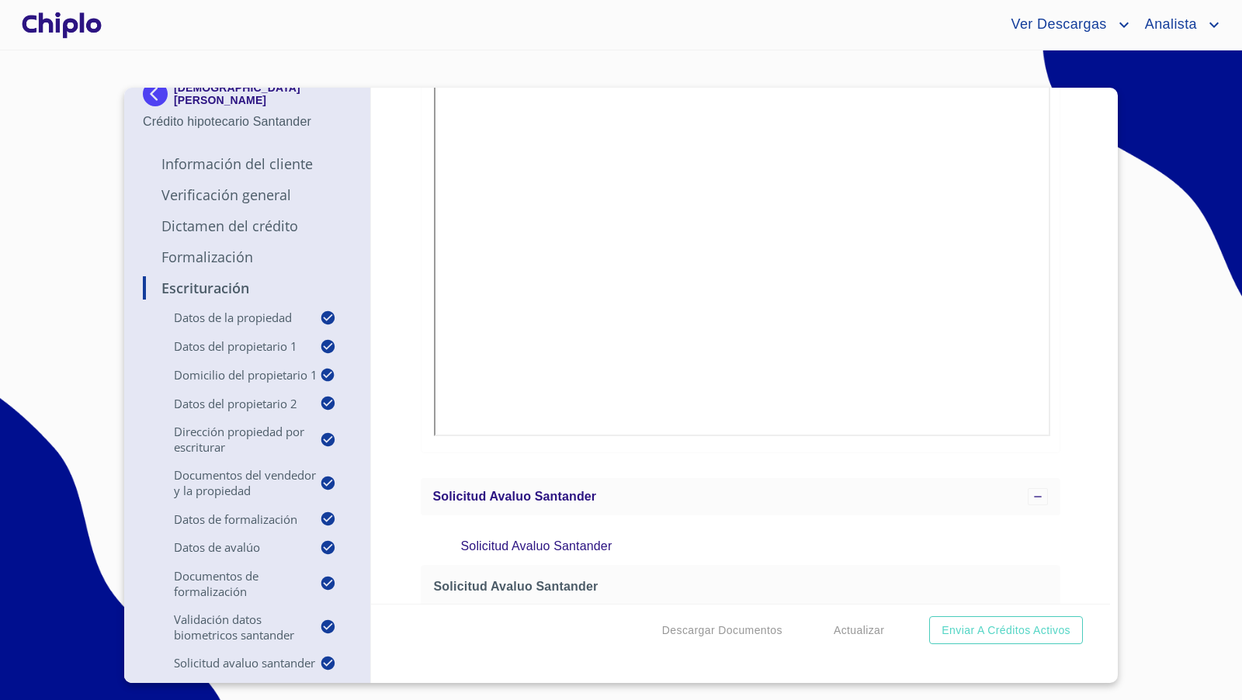
scroll to position [0, 0]
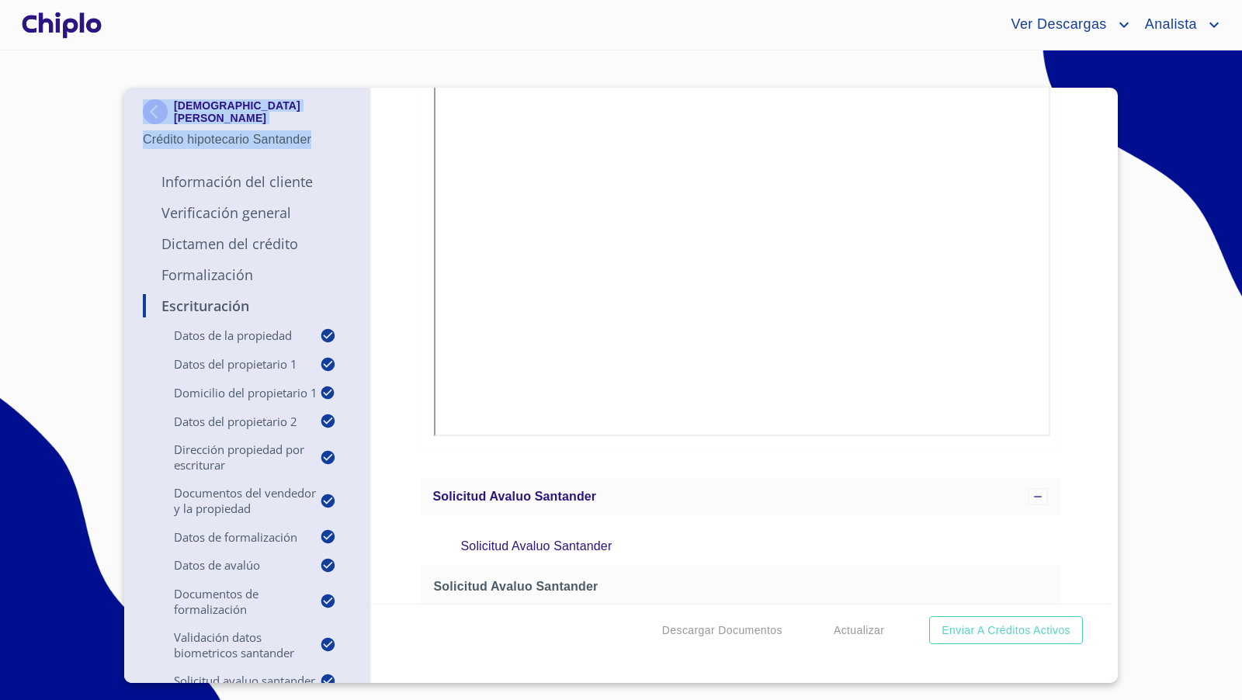
copy div "[DEMOGRAPHIC_DATA][PERSON_NAME] Crédito hipotecario Santander"
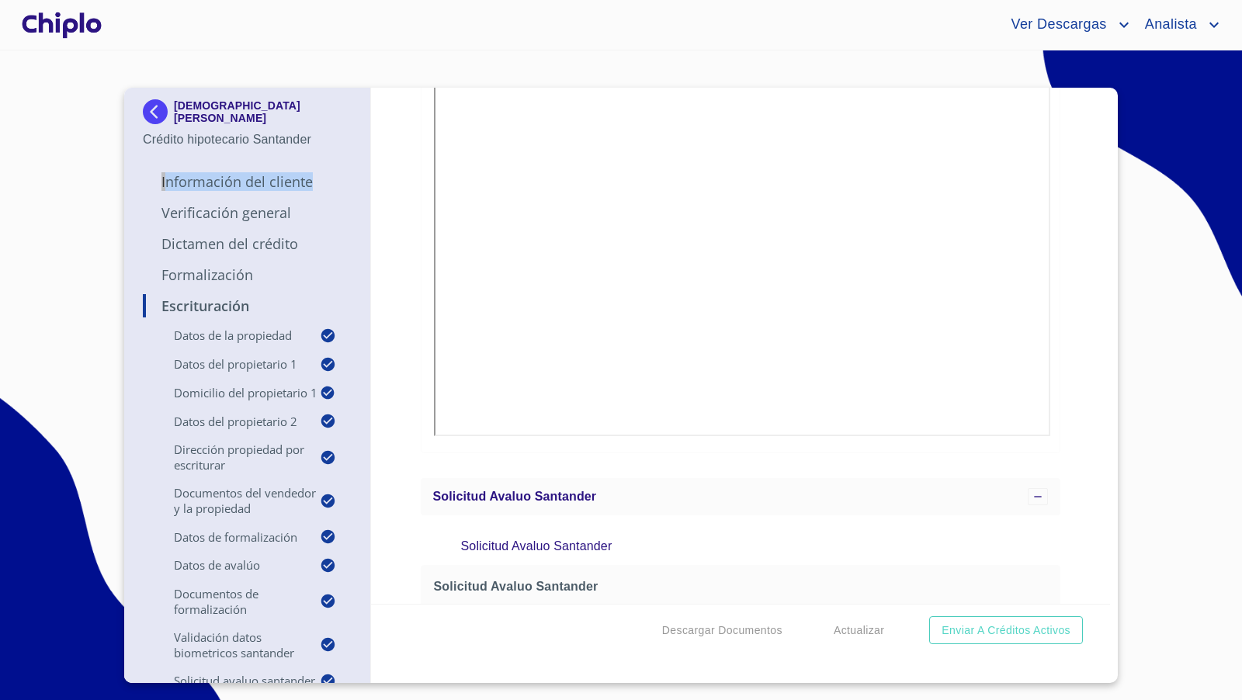
drag, startPoint x: 316, startPoint y: 141, endPoint x: 109, endPoint y: 202, distance: 215.9
click at [109, 202] on section "JEHEIZIL ABIMELEG [PERSON_NAME] Crédito hipotecario Santander Información del C…" at bounding box center [621, 375] width 1242 height 650
click at [85, 25] on div at bounding box center [62, 25] width 86 height 50
